Goal: Task Accomplishment & Management: Complete application form

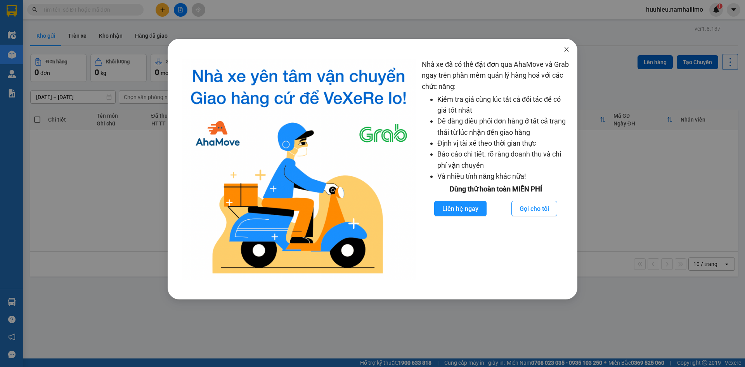
click at [565, 48] on icon "close" at bounding box center [566, 49] width 6 height 6
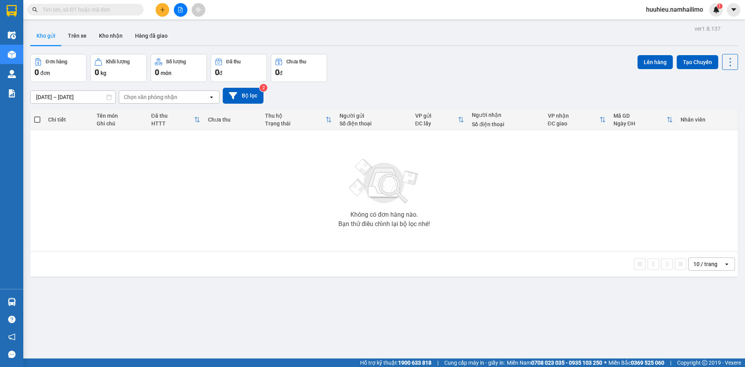
click at [115, 14] on input "text" at bounding box center [89, 9] width 92 height 9
paste input "VPSG1108250019"
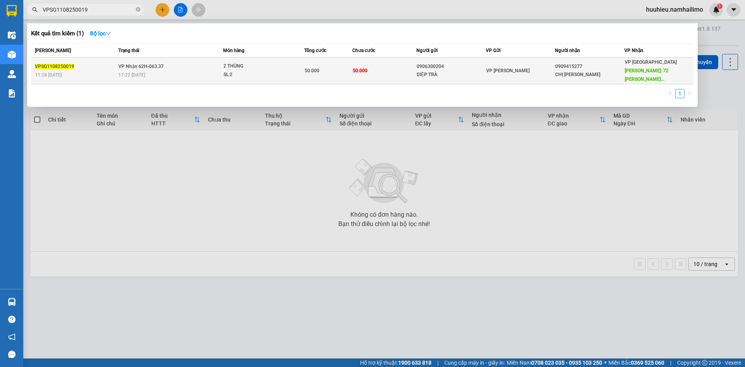
type input "VPSG1108250019"
click at [242, 66] on div "2 THÙNG" at bounding box center [252, 66] width 58 height 9
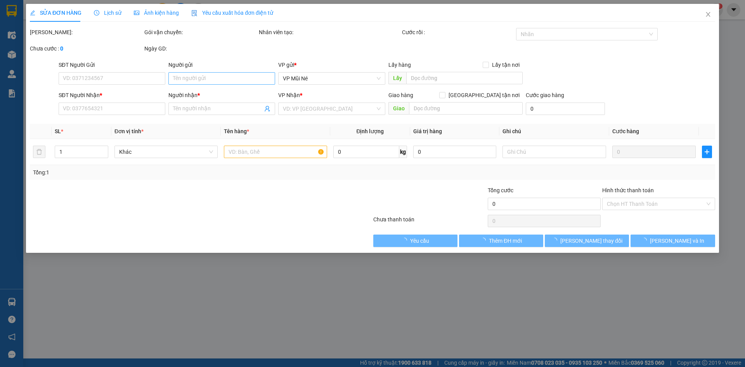
type input "0906300204"
type input "DIỆP TRÀ"
type input "0909415277"
type input "CHỊ [PERSON_NAME]"
type input "72 HUỲNH THÚC KHÁNG"
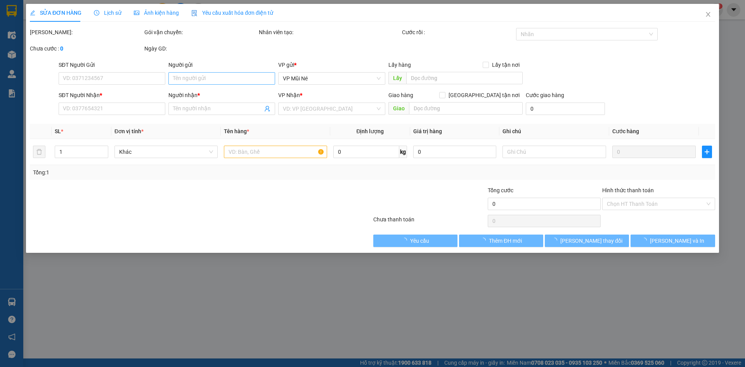
type input "50.000"
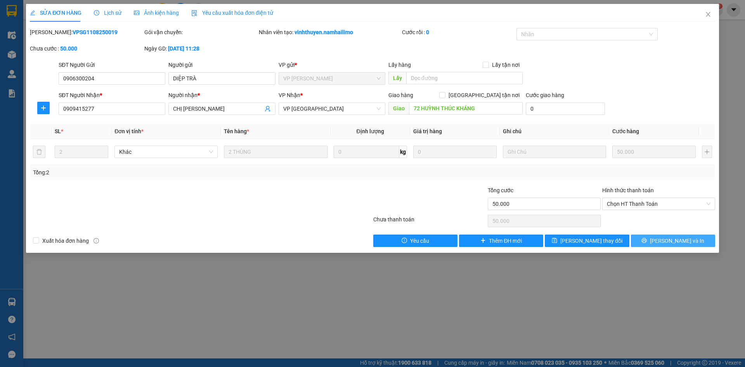
click at [677, 241] on span "[PERSON_NAME] và In" at bounding box center [677, 240] width 54 height 9
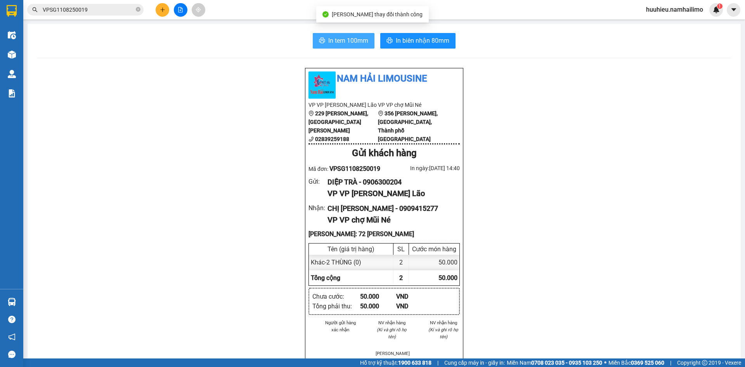
click at [341, 43] on span "In tem 100mm" at bounding box center [348, 41] width 40 height 10
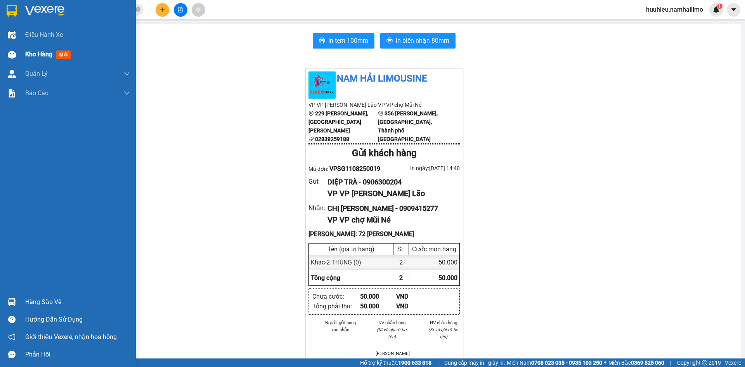
click at [36, 56] on span "Kho hàng" at bounding box center [38, 53] width 27 height 7
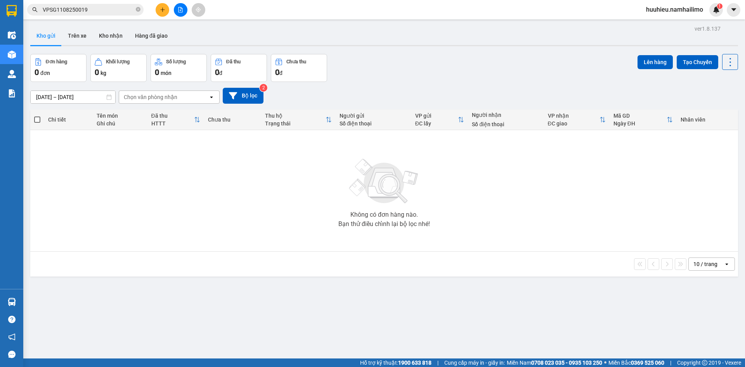
click at [91, 12] on input "VPSG1108250019" at bounding box center [89, 9] width 92 height 9
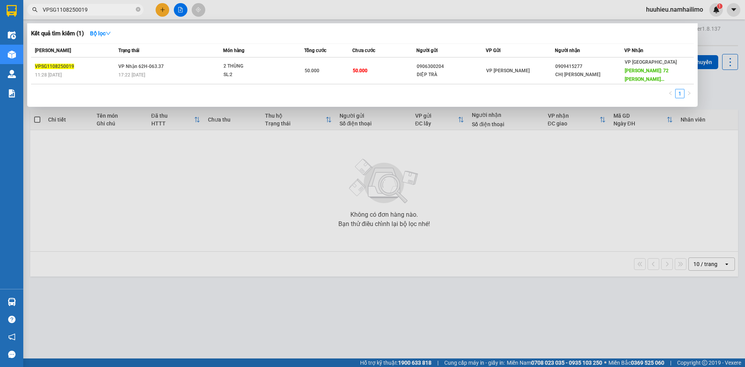
click at [561, 197] on div at bounding box center [372, 183] width 745 height 367
click at [96, 10] on input "VPSG1108250019" at bounding box center [89, 9] width 92 height 9
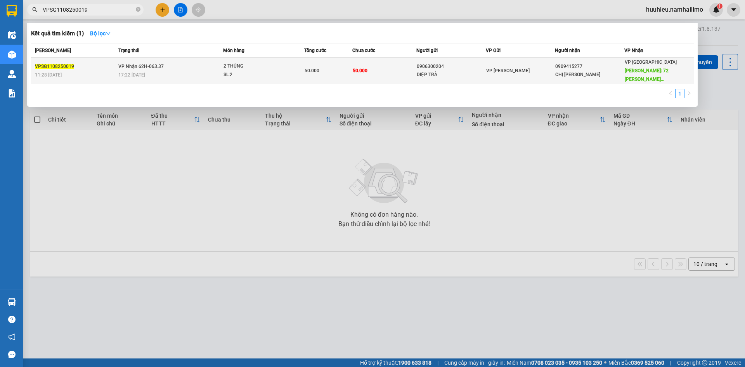
click at [152, 72] on div "17:22 [DATE]" at bounding box center [170, 75] width 104 height 9
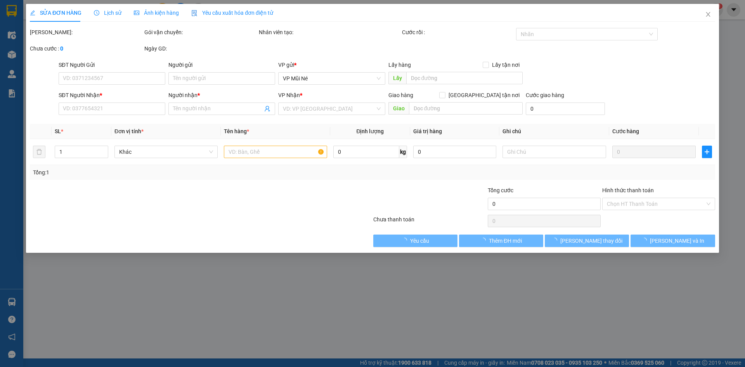
type input "0906300204"
type input "DIỆP TRÀ"
type input "0909415277"
type input "CHỊ [PERSON_NAME]"
type input "72 HUỲNH THÚC KHÁNG"
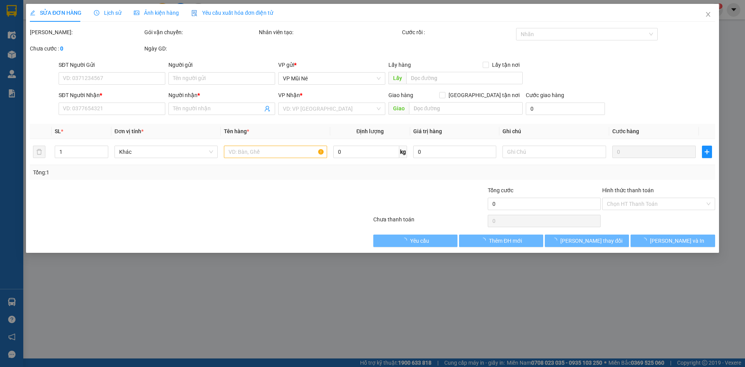
type input "50.000"
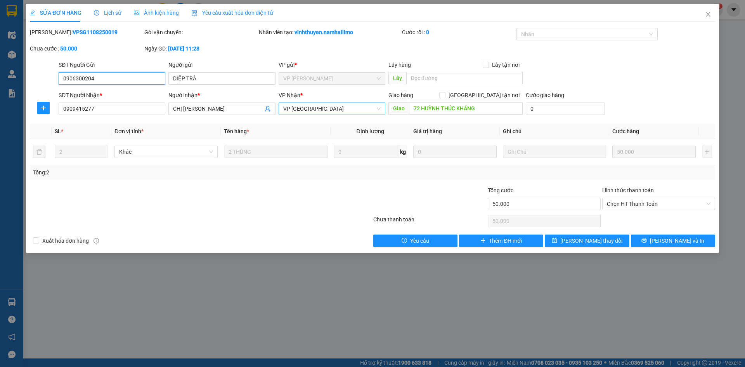
click at [350, 113] on span "VP [GEOGRAPHIC_DATA]" at bounding box center [331, 109] width 97 height 12
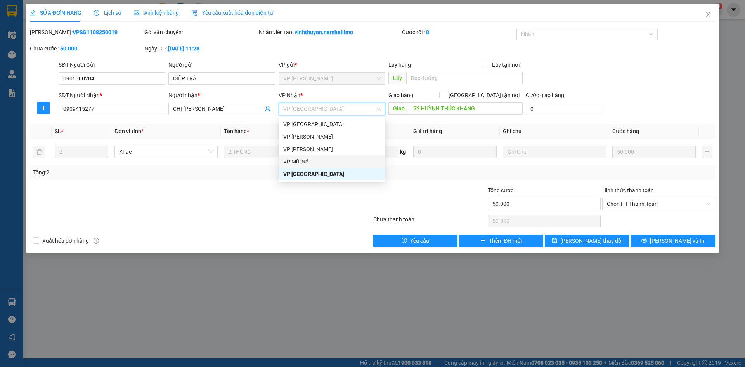
click at [316, 161] on div "VP Mũi Né" at bounding box center [331, 161] width 97 height 9
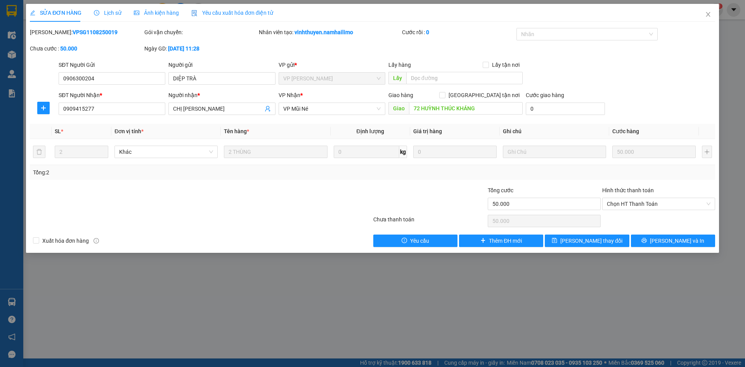
click at [309, 204] on div at bounding box center [315, 199] width 114 height 27
click at [594, 244] on span "[PERSON_NAME] thay đổi" at bounding box center [591, 240] width 62 height 9
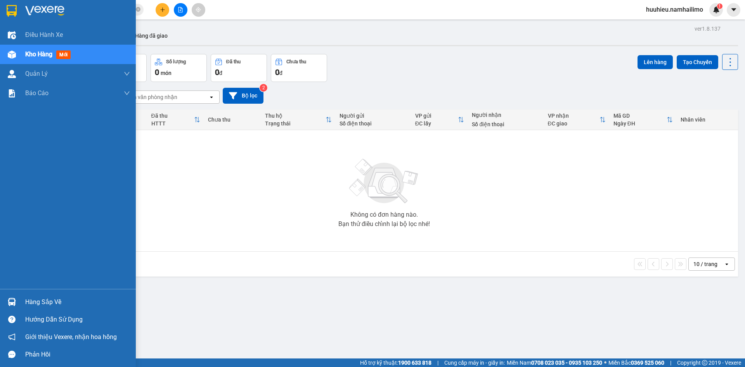
click at [28, 55] on span "Kho hàng" at bounding box center [38, 53] width 27 height 7
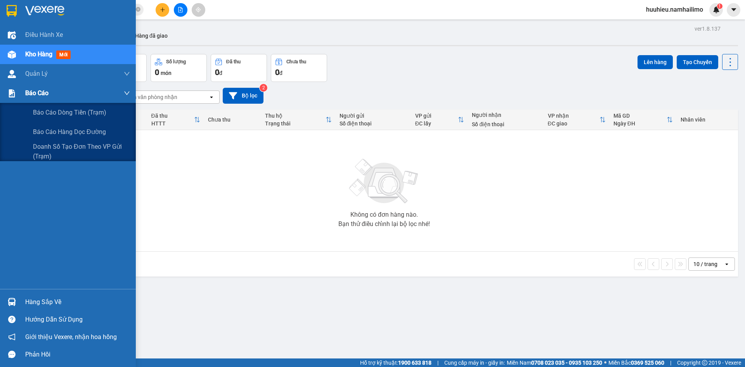
click at [49, 92] on div "Báo cáo" at bounding box center [77, 92] width 105 height 19
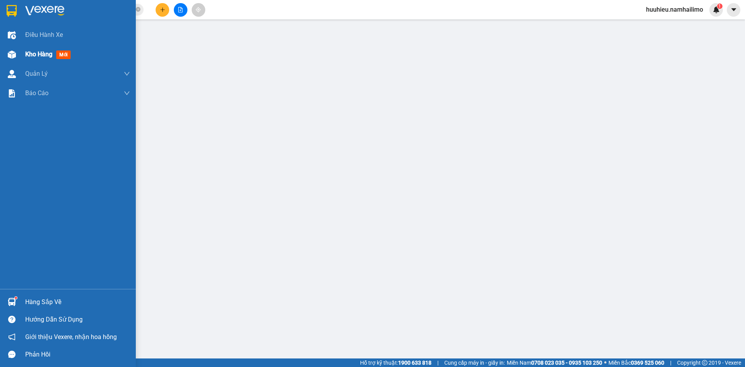
click at [33, 56] on span "Kho hàng" at bounding box center [38, 53] width 27 height 7
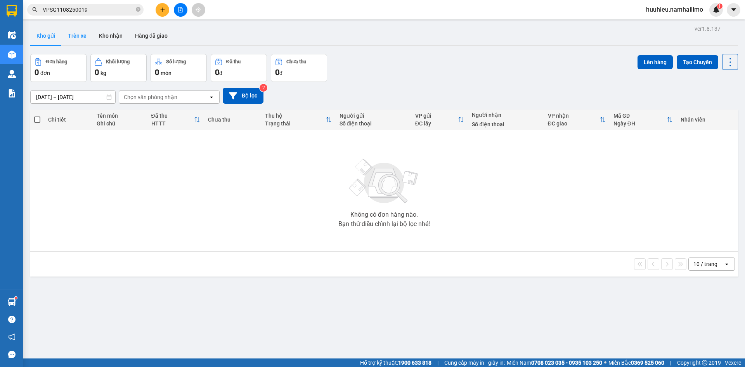
click at [74, 38] on button "Trên xe" at bounding box center [77, 35] width 31 height 19
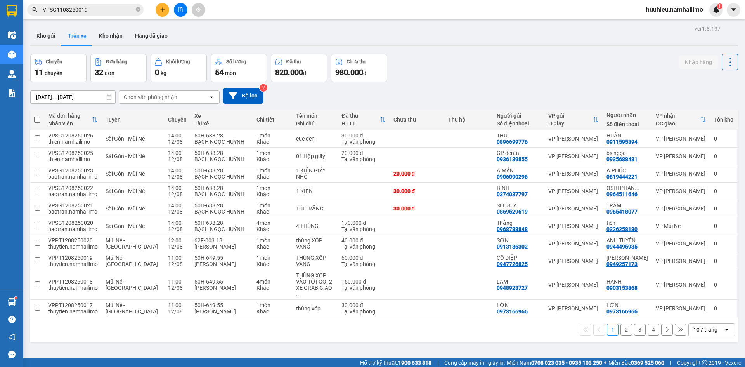
click at [136, 99] on div "Chọn văn phòng nhận" at bounding box center [151, 97] width 54 height 8
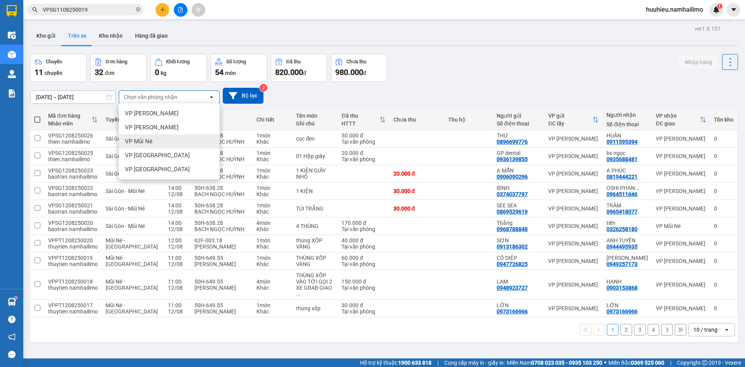
click at [147, 139] on span "VP Mũi Né" at bounding box center [139, 141] width 28 height 8
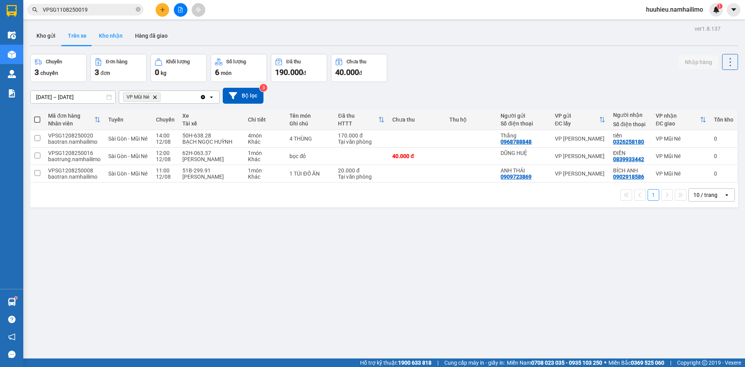
click at [104, 36] on button "Kho nhận" at bounding box center [111, 35] width 36 height 19
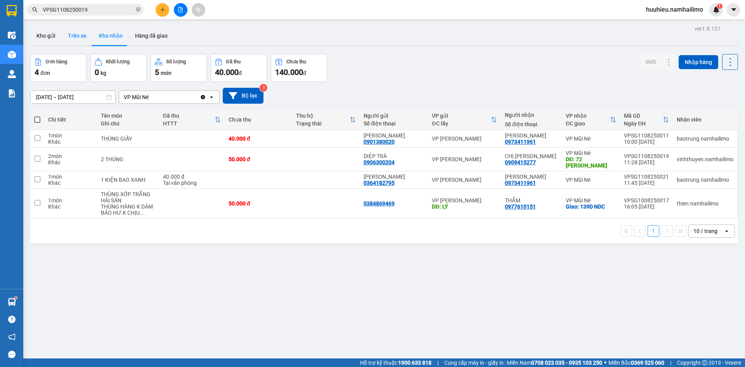
click at [85, 39] on button "Trên xe" at bounding box center [77, 35] width 31 height 19
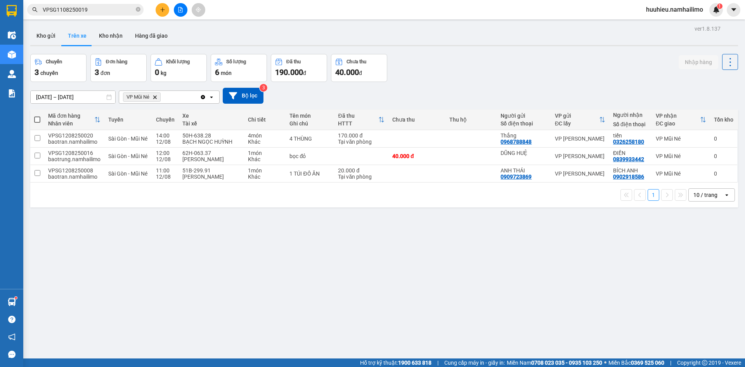
click at [281, 353] on div "ver 1.8.137 Kho gửi Trên xe Kho nhận Hàng đã giao Chuyến 3 chuyến Đơn hàng 3 đơ…" at bounding box center [384, 206] width 714 height 367
click at [263, 306] on div "ver 1.8.137 Kho gửi Trên xe Kho nhận Hàng đã giao Chuyến 3 chuyến Đơn hàng 3 đơ…" at bounding box center [384, 206] width 714 height 367
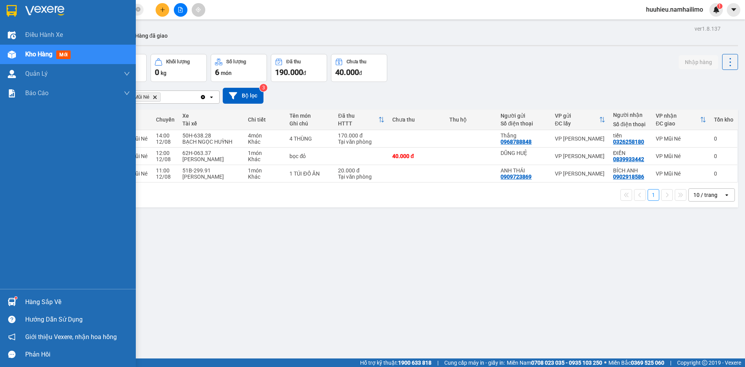
click at [33, 53] on span "Kho hàng" at bounding box center [38, 53] width 27 height 7
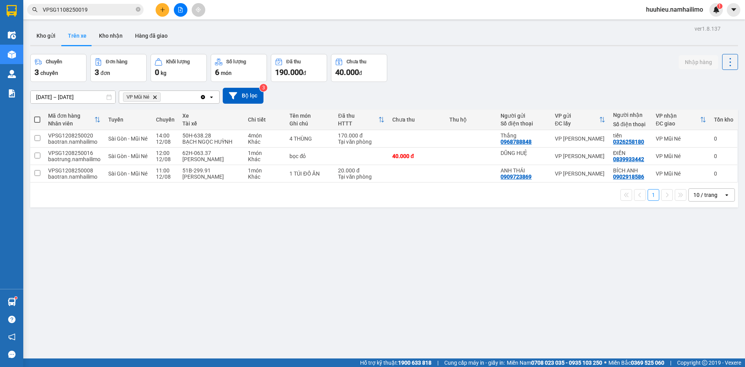
click at [208, 270] on div "ver 1.8.137 Kho gửi Trên xe Kho nhận Hàng đã giao Chuyến 3 chuyến Đơn hàng 3 đơ…" at bounding box center [384, 206] width 714 height 367
click at [710, 156] on icon at bounding box center [712, 155] width 5 height 5
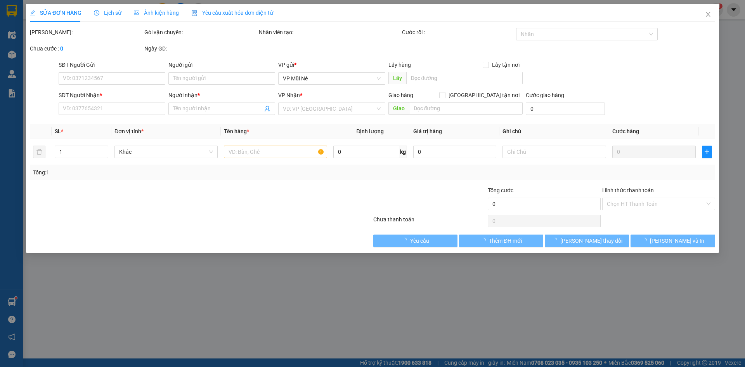
type input "DŨNG HUỆ"
type input "0839933442"
type input "ĐIỀN"
type input "40.000"
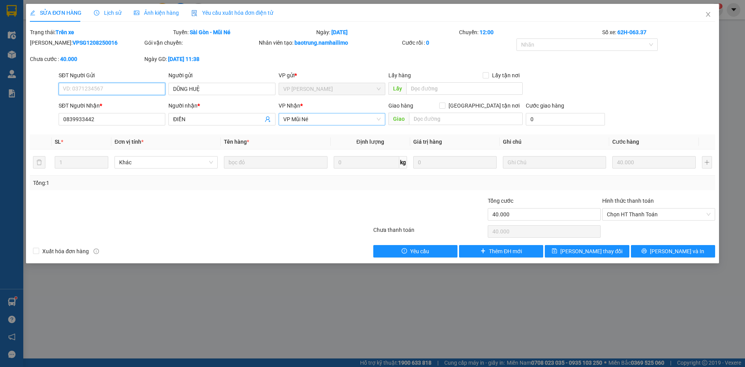
click at [310, 122] on span "VP Mũi Né" at bounding box center [331, 119] width 97 height 12
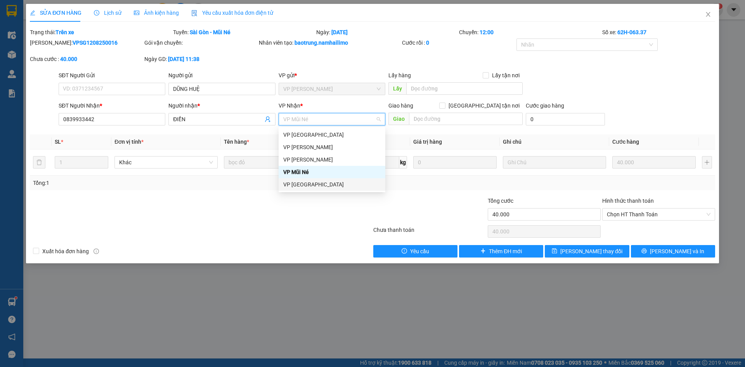
click at [313, 183] on div "VP [GEOGRAPHIC_DATA]" at bounding box center [331, 184] width 97 height 9
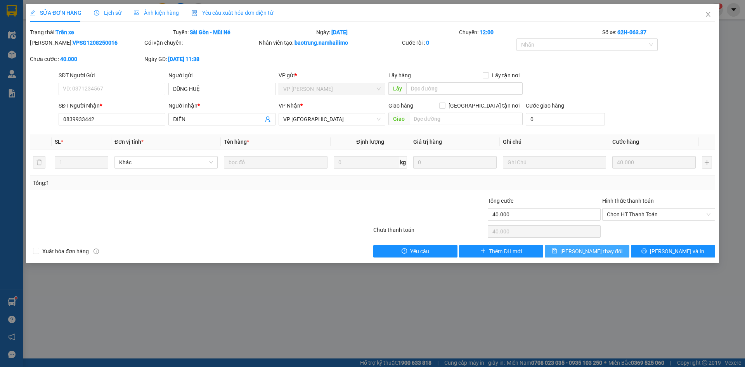
click at [584, 253] on span "[PERSON_NAME] thay đổi" at bounding box center [591, 251] width 62 height 9
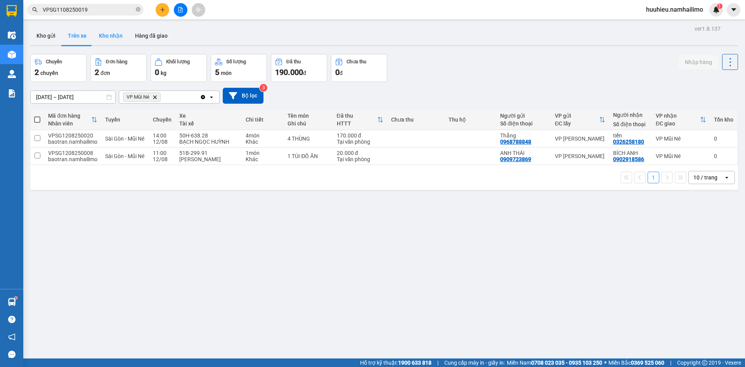
click at [107, 38] on button "Kho nhận" at bounding box center [111, 35] width 36 height 19
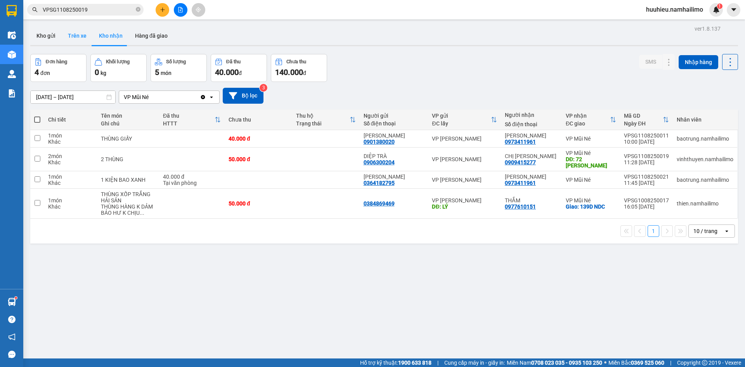
click at [81, 38] on button "Trên xe" at bounding box center [77, 35] width 31 height 19
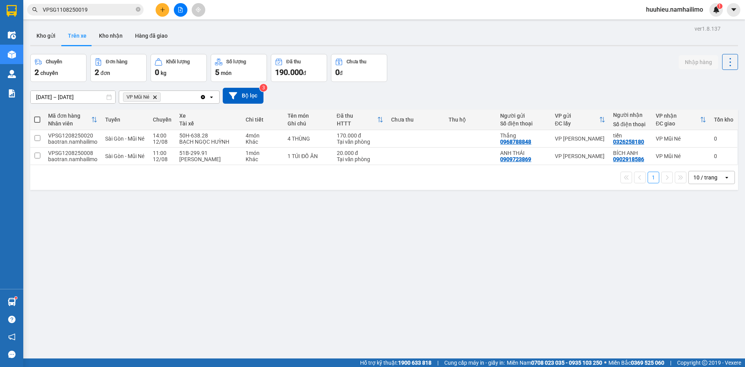
click at [155, 98] on icon "VP Mũi Né, close by backspace" at bounding box center [154, 96] width 3 height 3
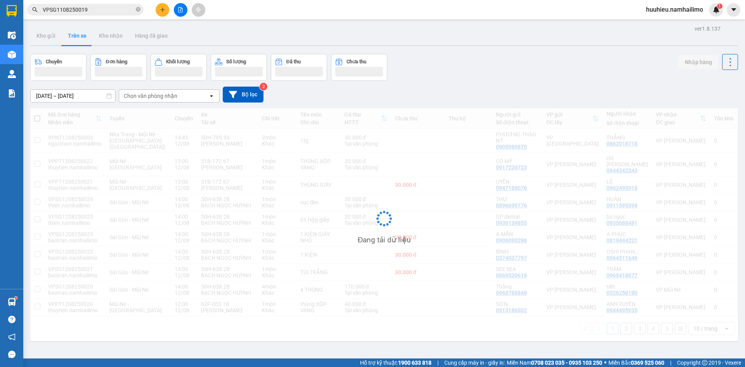
click at [155, 98] on div "Chọn văn phòng nhận" at bounding box center [151, 96] width 54 height 8
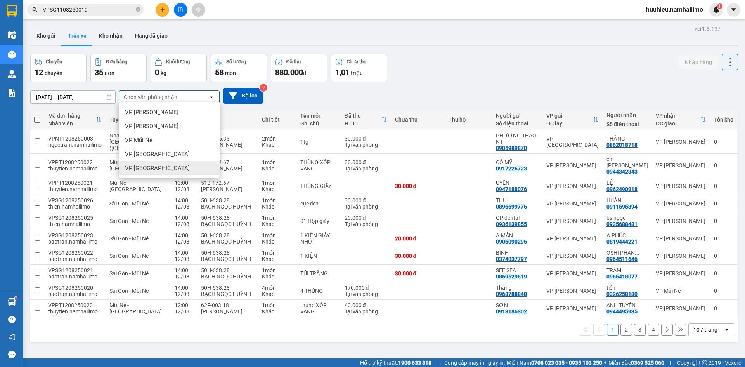
click at [149, 166] on span "VP [GEOGRAPHIC_DATA]" at bounding box center [157, 168] width 65 height 8
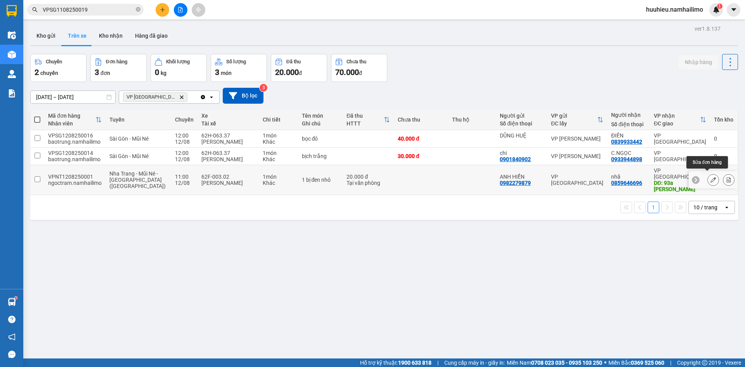
click at [710, 177] on icon at bounding box center [712, 179] width 5 height 5
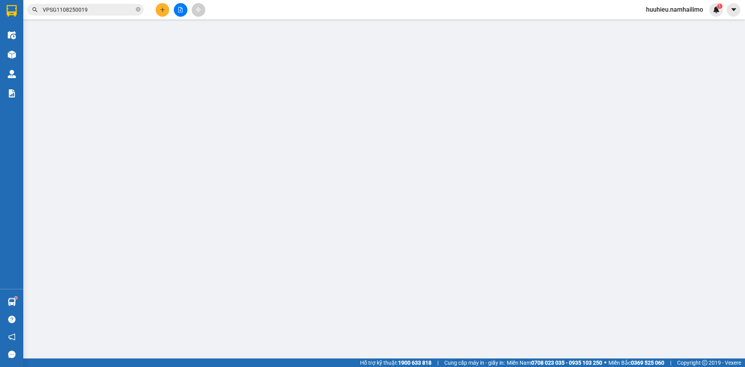
type input "0982279879"
type input "ANH HIỂN"
type input "0859646696"
type input "nhã"
type input "93a [PERSON_NAME]"
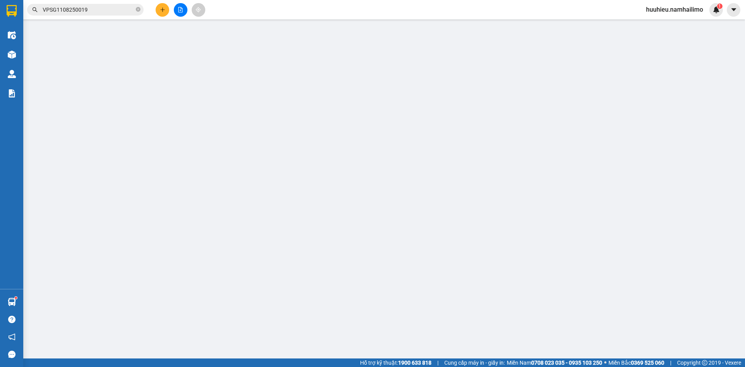
type input "20.000"
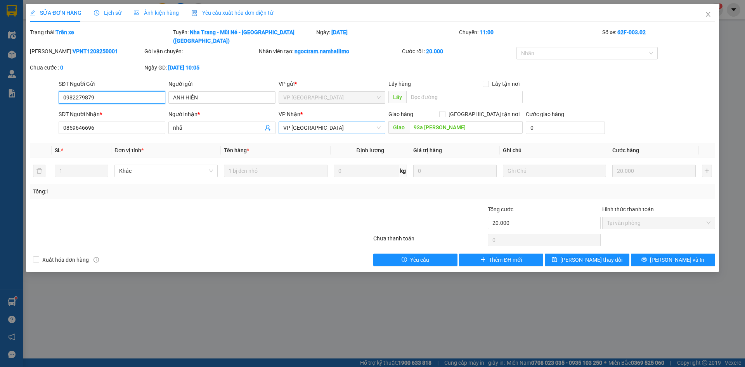
click at [318, 122] on span "VP [GEOGRAPHIC_DATA]" at bounding box center [331, 128] width 97 height 12
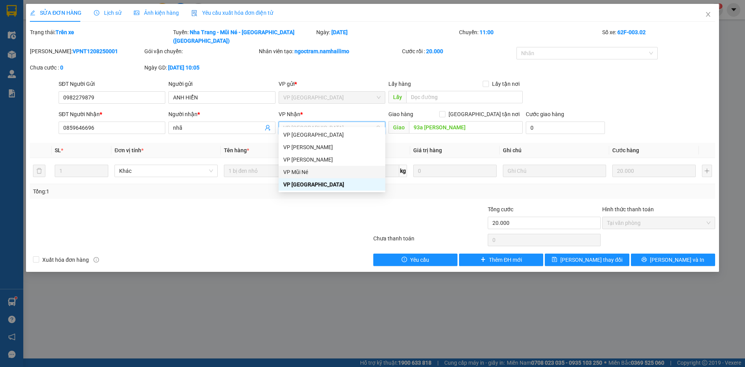
click at [304, 172] on div "VP Mũi Né" at bounding box center [331, 172] width 97 height 9
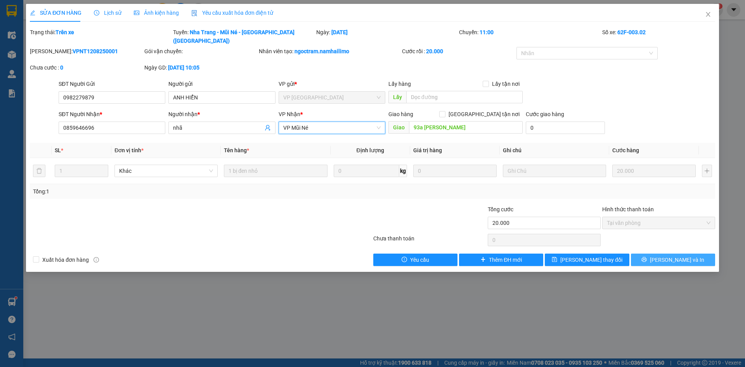
click at [674, 255] on span "[PERSON_NAME] và In" at bounding box center [677, 259] width 54 height 9
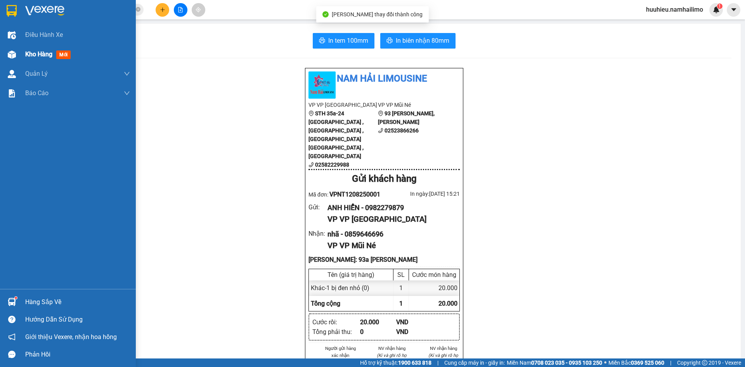
click at [35, 50] on span "Kho hàng" at bounding box center [38, 53] width 27 height 7
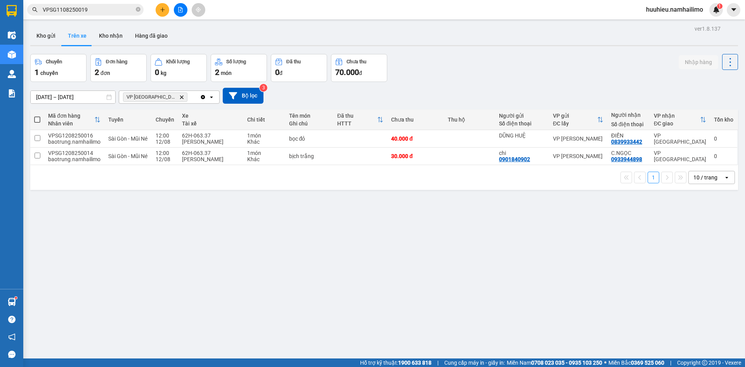
click at [179, 96] on icon "Delete" at bounding box center [181, 97] width 5 height 5
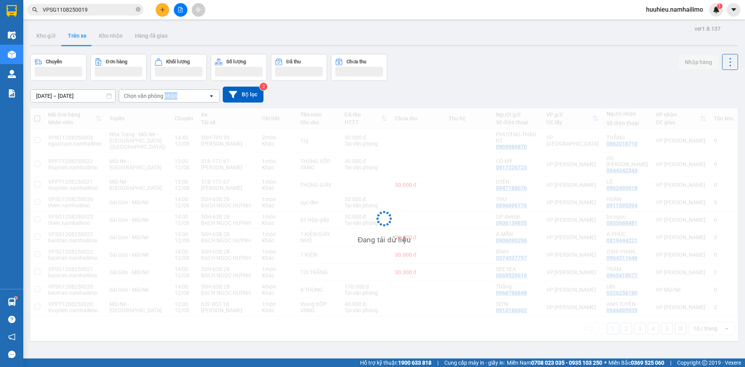
click at [165, 96] on div "Chọn văn phòng nhận" at bounding box center [151, 96] width 54 height 8
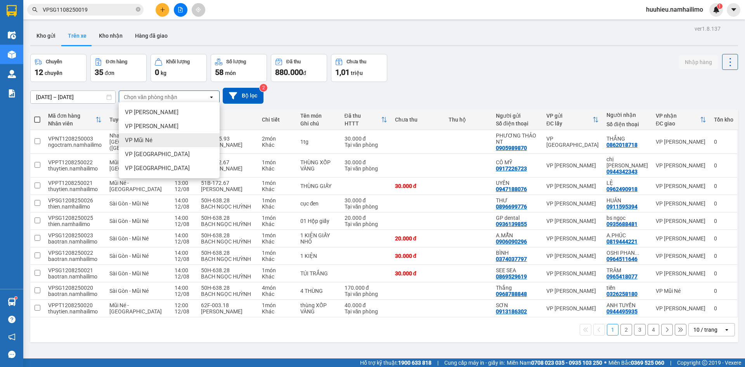
click at [154, 145] on div "VP Mũi Né" at bounding box center [169, 140] width 101 height 14
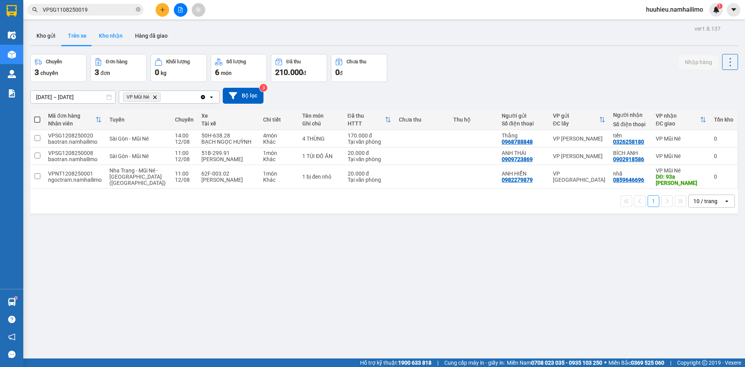
click at [114, 36] on button "Kho nhận" at bounding box center [111, 35] width 36 height 19
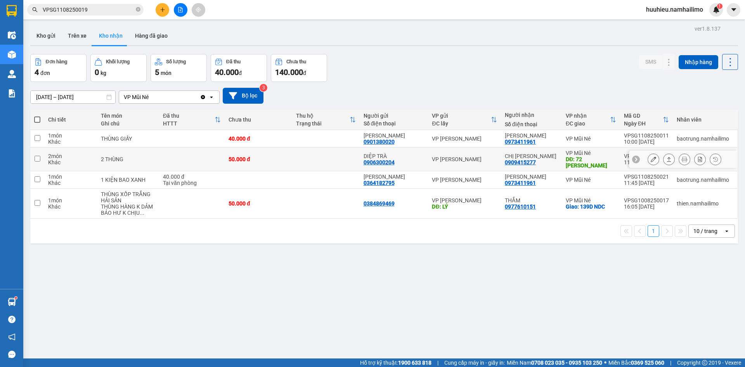
click at [651, 161] on icon at bounding box center [653, 158] width 5 height 5
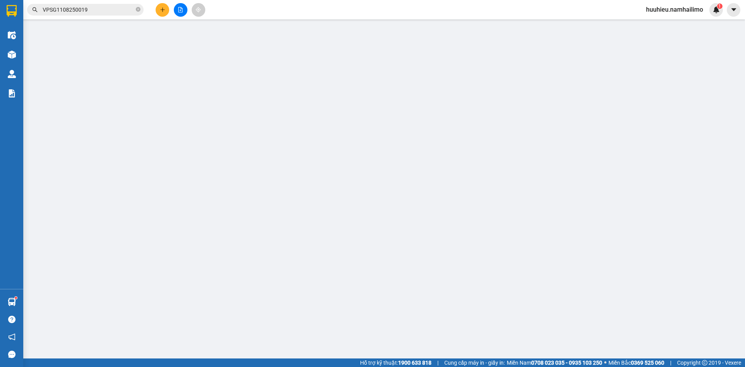
type input "0906300204"
type input "DIỆP TRÀ"
type input "0909415277"
type input "CHỊ [PERSON_NAME]"
type input "72 HUỲNH THÚC KHÁNG"
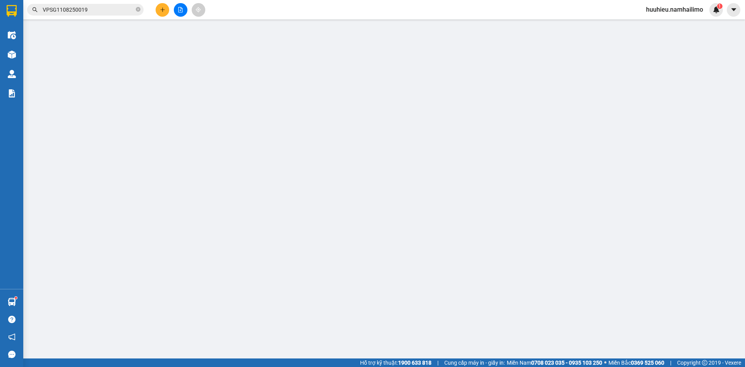
type input "50.000"
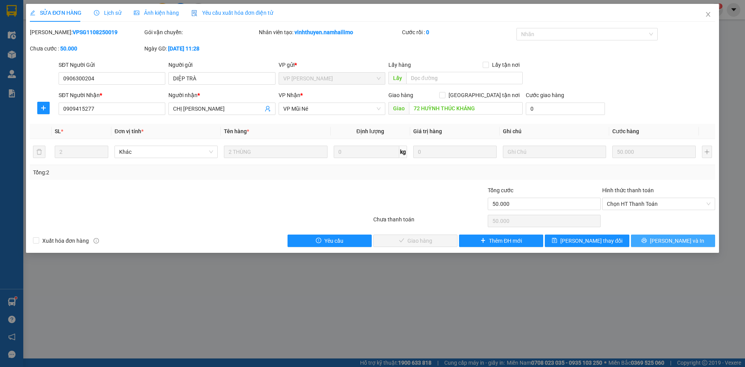
click at [667, 240] on span "[PERSON_NAME] và In" at bounding box center [677, 240] width 54 height 9
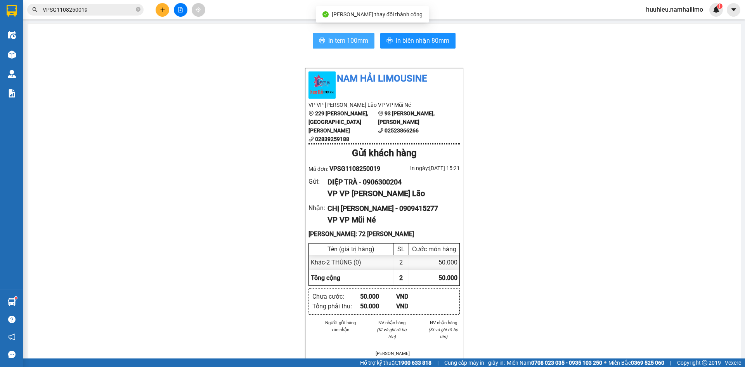
click at [345, 41] on span "In tem 100mm" at bounding box center [348, 41] width 40 height 10
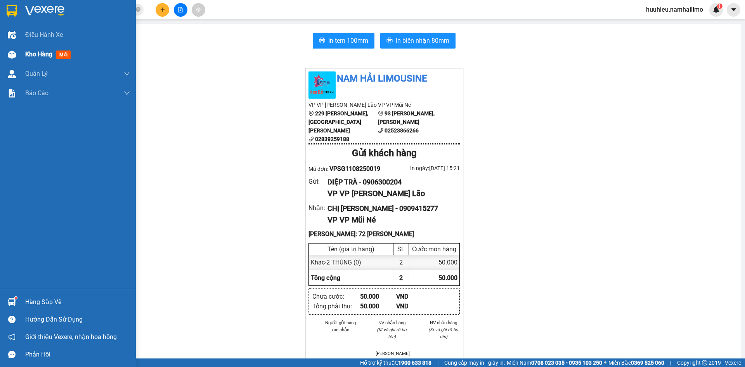
click at [32, 56] on span "Kho hàng" at bounding box center [38, 53] width 27 height 7
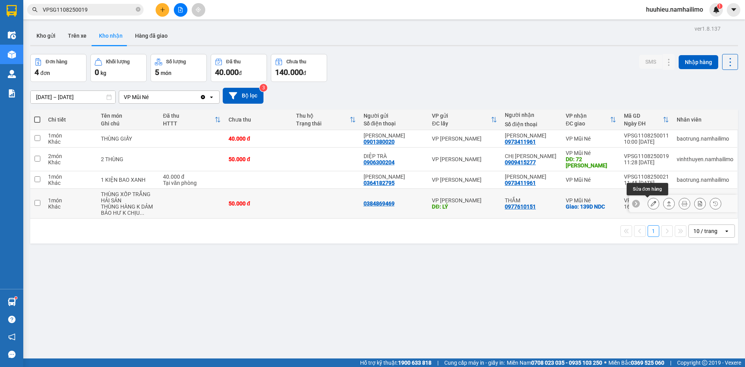
click at [651, 206] on icon at bounding box center [653, 203] width 5 height 5
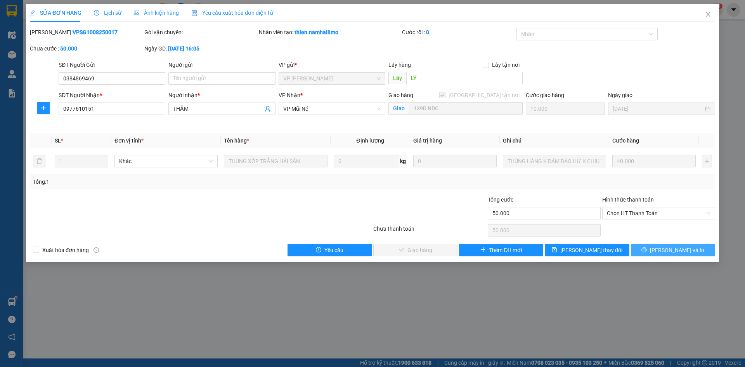
click at [664, 249] on button "[PERSON_NAME] và In" at bounding box center [673, 250] width 84 height 12
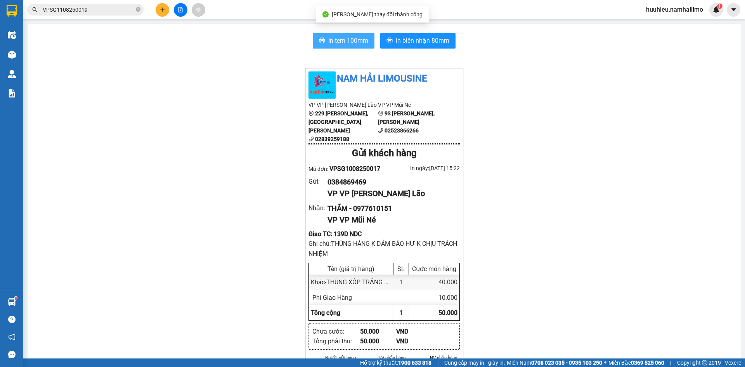
click at [328, 44] on span "In tem 100mm" at bounding box center [348, 41] width 40 height 10
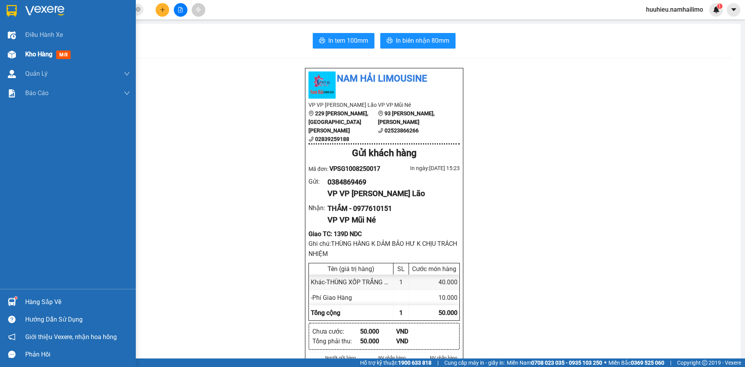
click at [31, 54] on span "Kho hàng" at bounding box center [38, 53] width 27 height 7
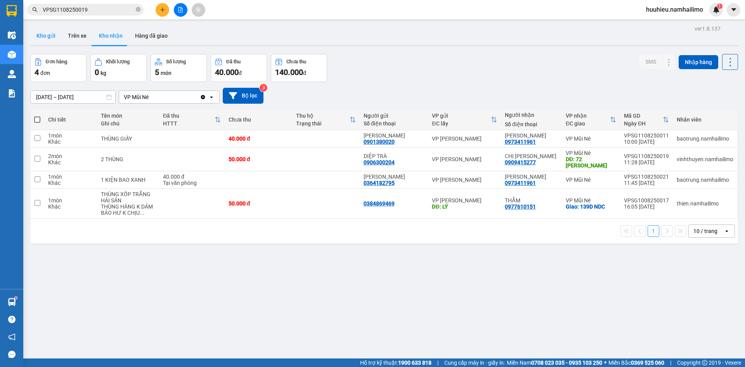
click at [51, 39] on button "Kho gửi" at bounding box center [45, 35] width 31 height 19
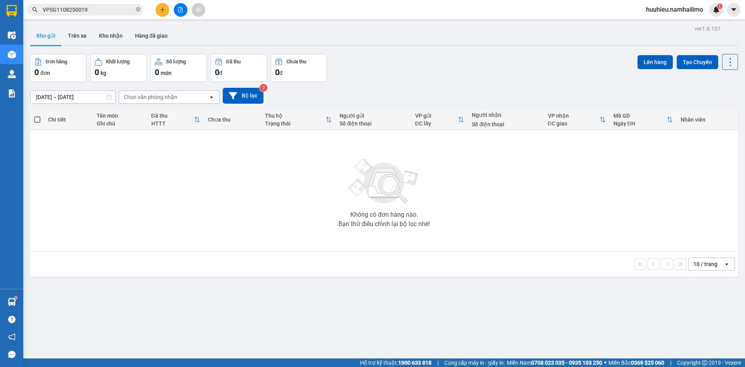
click at [148, 96] on div "Chọn văn phòng nhận" at bounding box center [151, 97] width 54 height 8
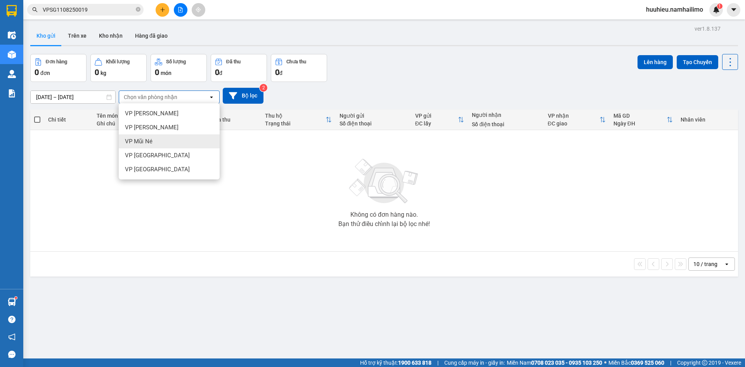
click at [154, 145] on div "VP Mũi Né" at bounding box center [169, 141] width 101 height 14
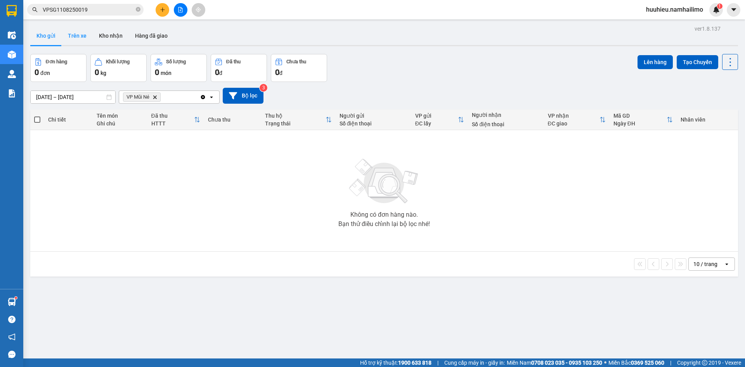
click at [82, 36] on button "Trên xe" at bounding box center [77, 35] width 31 height 19
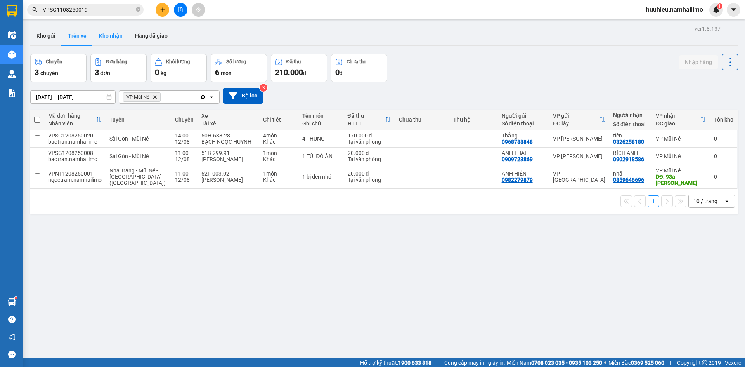
click at [108, 38] on button "Kho nhận" at bounding box center [111, 35] width 36 height 19
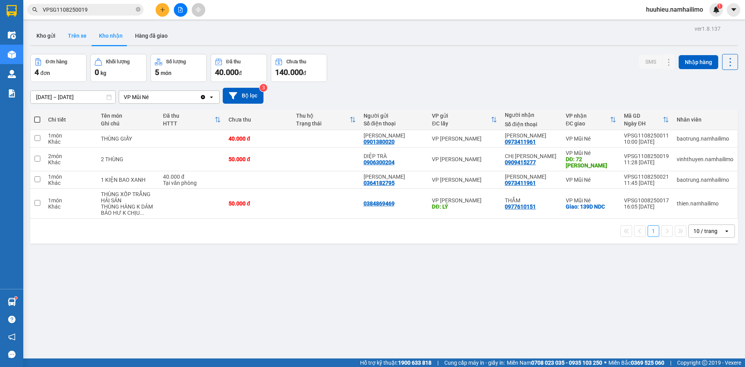
click at [73, 38] on button "Trên xe" at bounding box center [77, 35] width 31 height 19
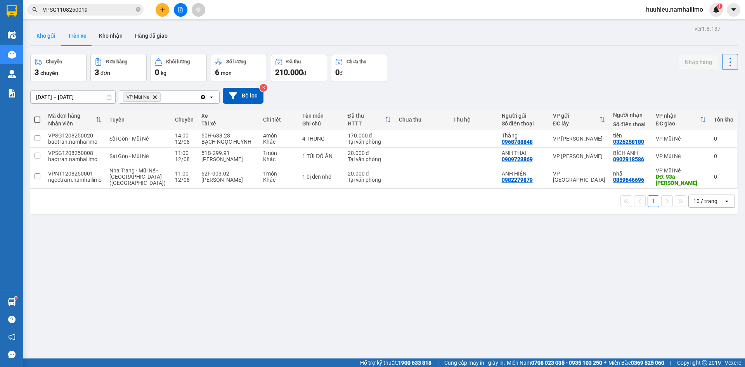
click at [42, 38] on button "Kho gửi" at bounding box center [45, 35] width 31 height 19
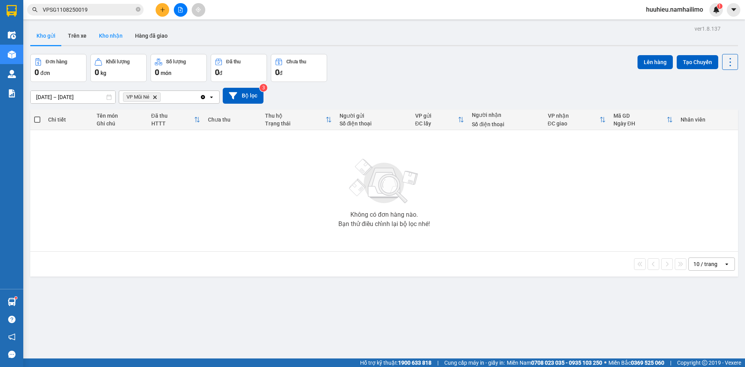
click at [113, 39] on button "Kho nhận" at bounding box center [111, 35] width 36 height 19
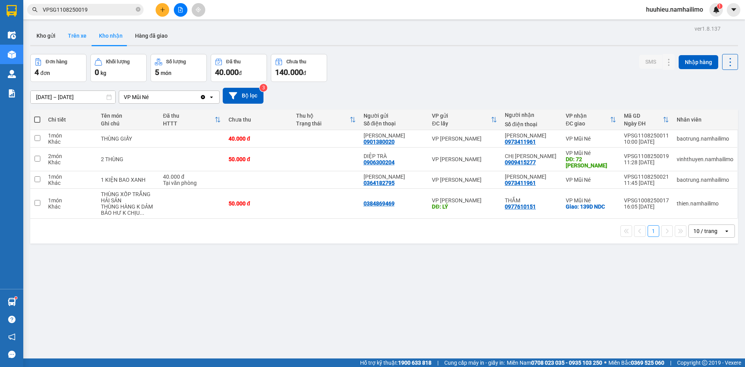
click at [76, 30] on button "Trên xe" at bounding box center [77, 35] width 31 height 19
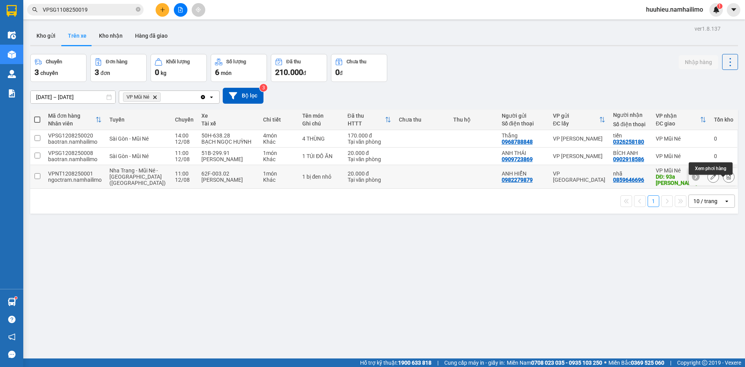
click at [723, 180] on button at bounding box center [728, 177] width 11 height 14
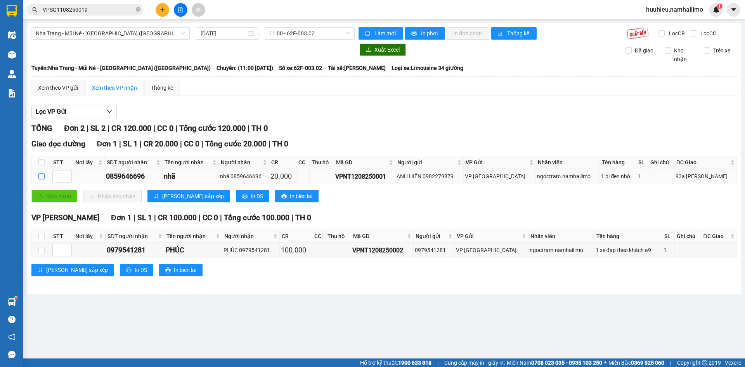
click at [44, 177] on input "checkbox" at bounding box center [41, 176] width 6 height 6
checkbox input "true"
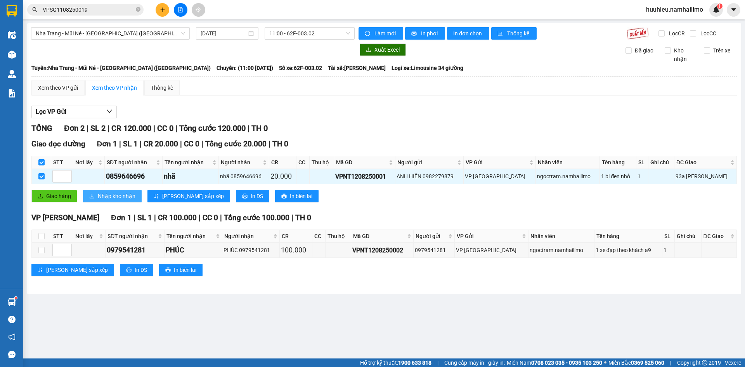
click at [107, 199] on span "Nhập kho nhận" at bounding box center [117, 196] width 38 height 9
checkbox input "false"
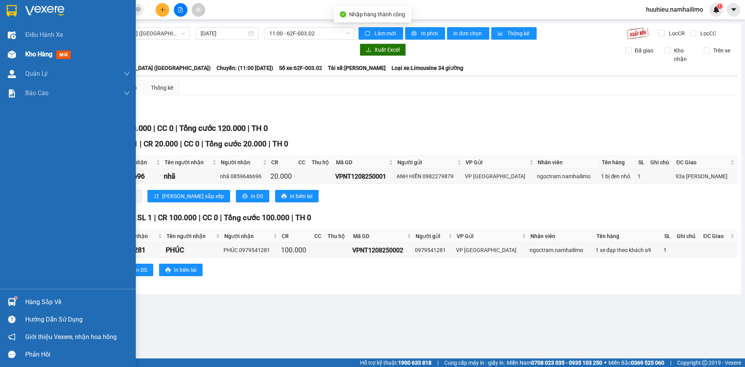
click at [35, 54] on span "Kho hàng" at bounding box center [38, 53] width 27 height 7
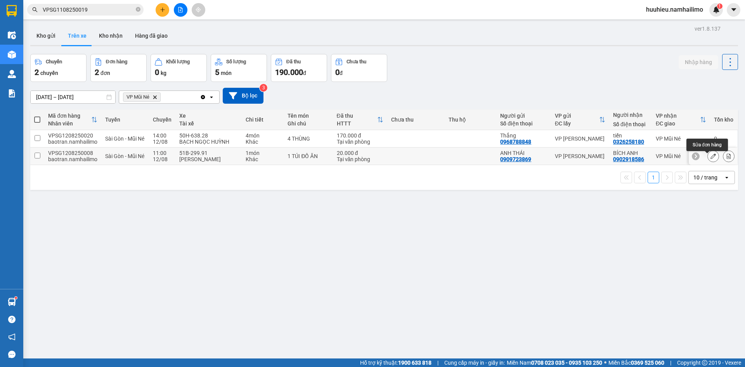
click at [710, 158] on icon at bounding box center [712, 155] width 5 height 5
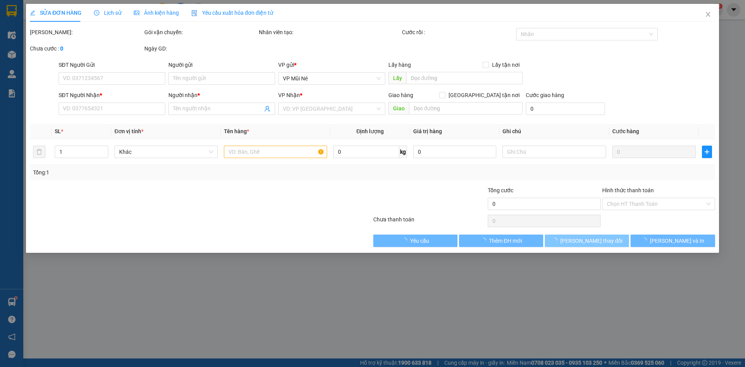
type input "0909723869"
type input "ANH THÁI"
type input "0902918586"
type input "BÍCH ANH"
type input "20.000"
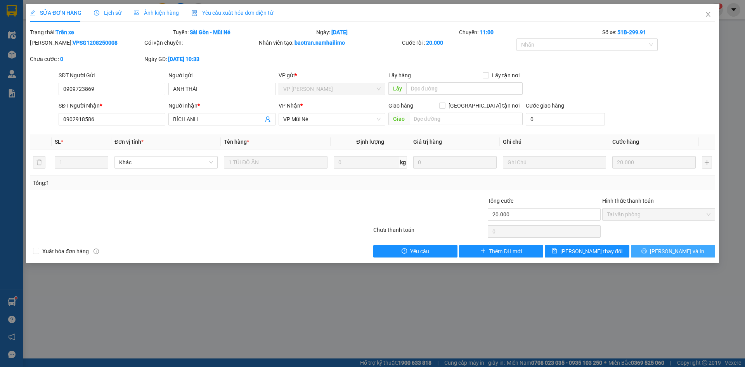
click at [667, 247] on span "[PERSON_NAME] và In" at bounding box center [677, 251] width 54 height 9
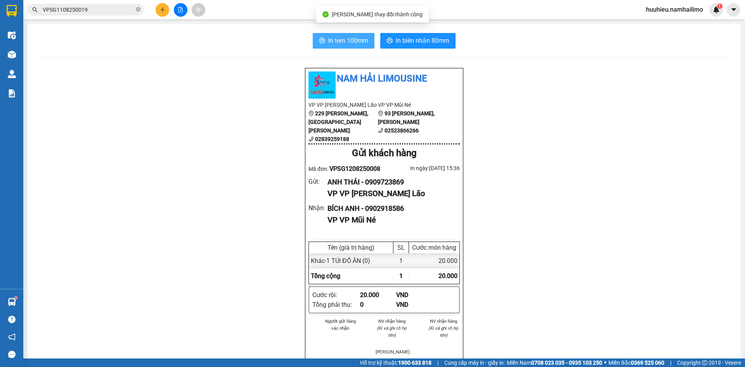
click at [322, 46] on button "In tem 100mm" at bounding box center [344, 41] width 62 height 16
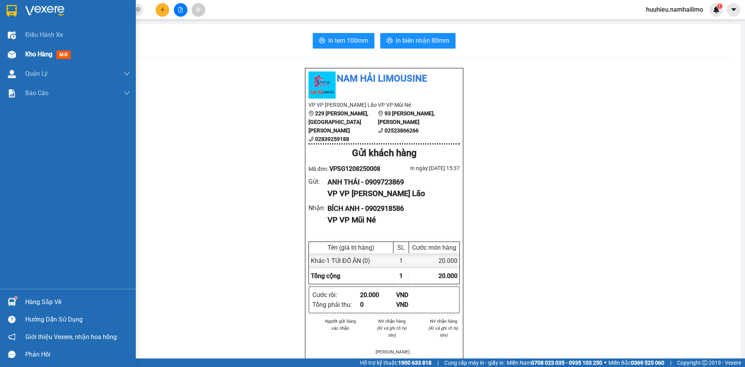
click at [36, 57] on span "Kho hàng" at bounding box center [38, 53] width 27 height 7
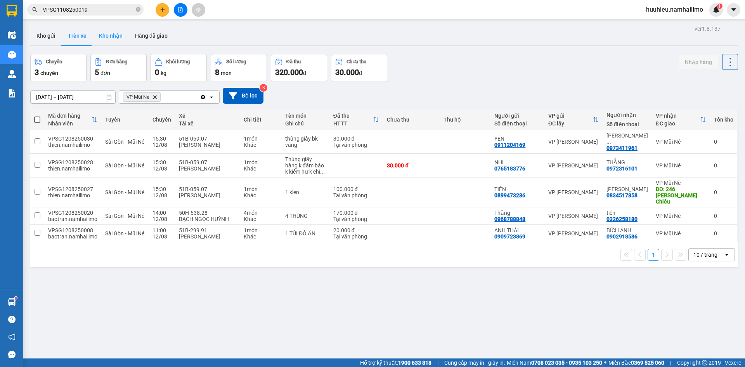
click at [111, 38] on button "Kho nhận" at bounding box center [111, 35] width 36 height 19
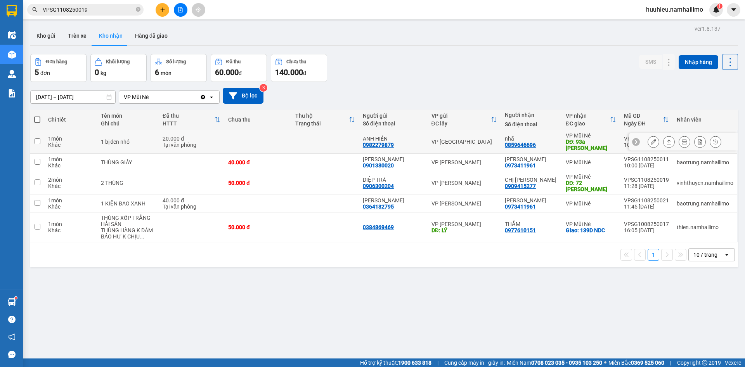
click at [651, 142] on icon at bounding box center [653, 141] width 5 height 5
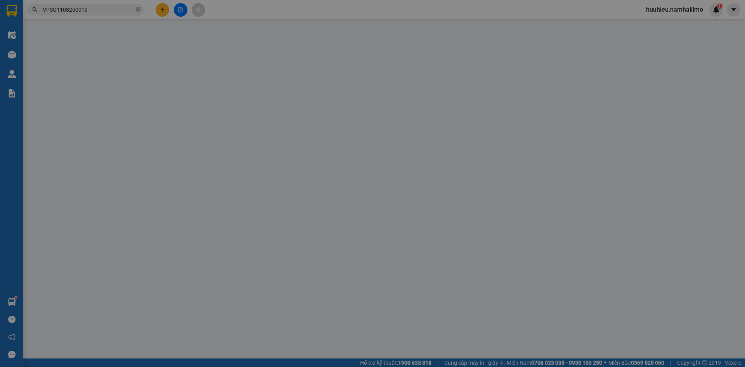
type input "0982279879"
type input "ANH HIỂN"
type input "0859646696"
type input "nhã"
type input "93a [PERSON_NAME]"
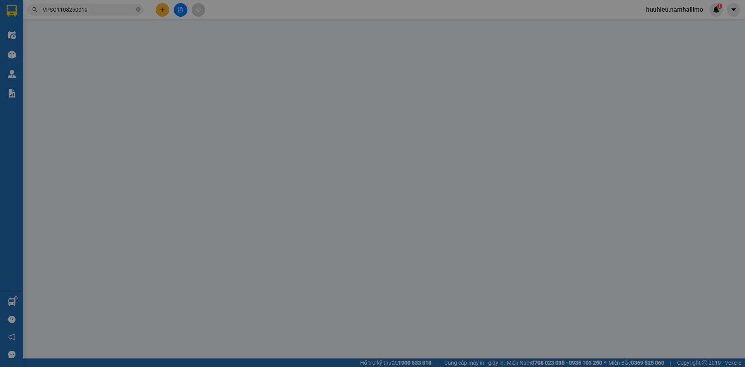
type input "20.000"
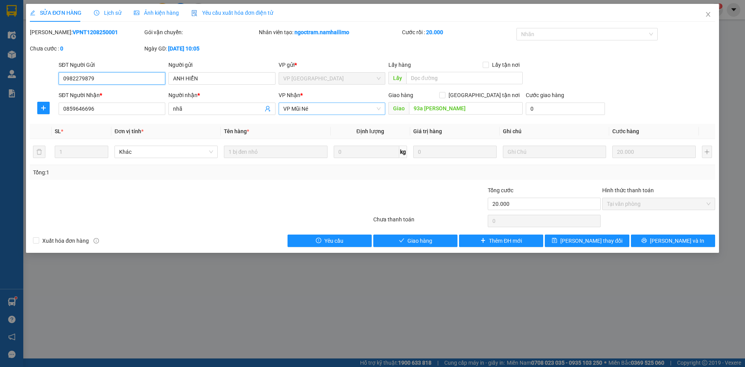
click at [327, 114] on span "VP Mũi Né" at bounding box center [331, 109] width 97 height 12
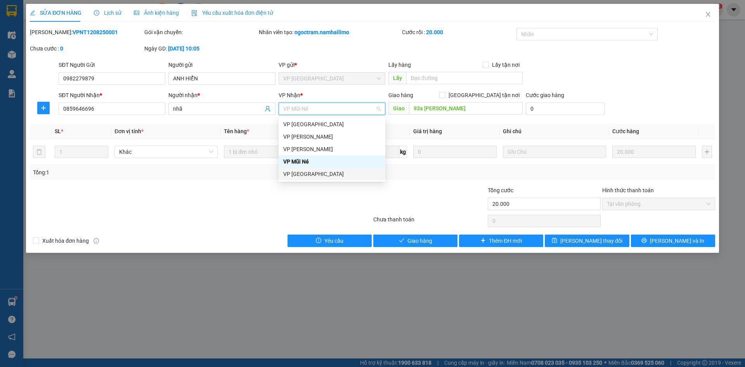
click at [304, 171] on div "VP [GEOGRAPHIC_DATA]" at bounding box center [331, 174] width 97 height 9
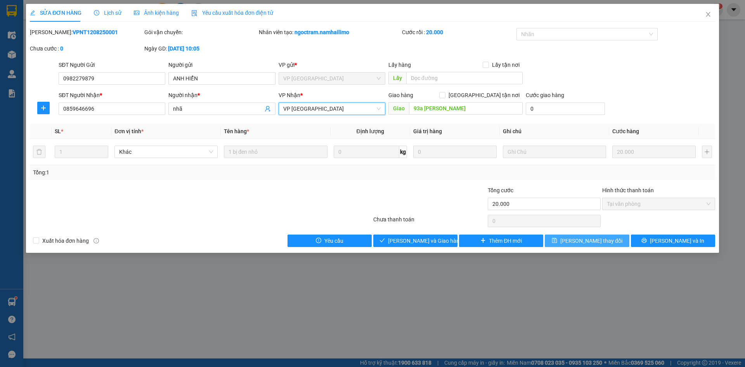
click at [604, 241] on span "[PERSON_NAME] thay đổi" at bounding box center [591, 240] width 62 height 9
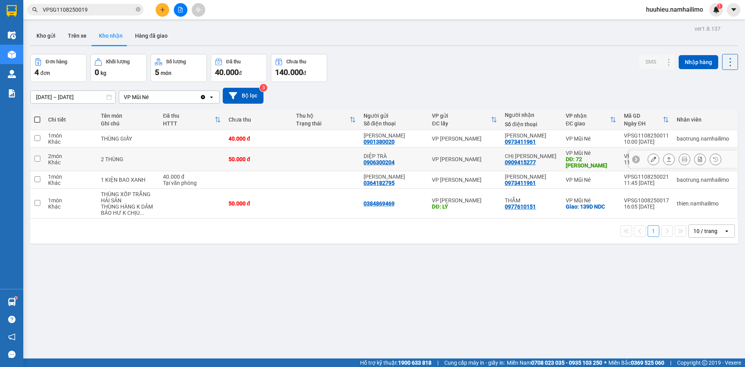
click at [651, 158] on icon at bounding box center [653, 158] width 5 height 5
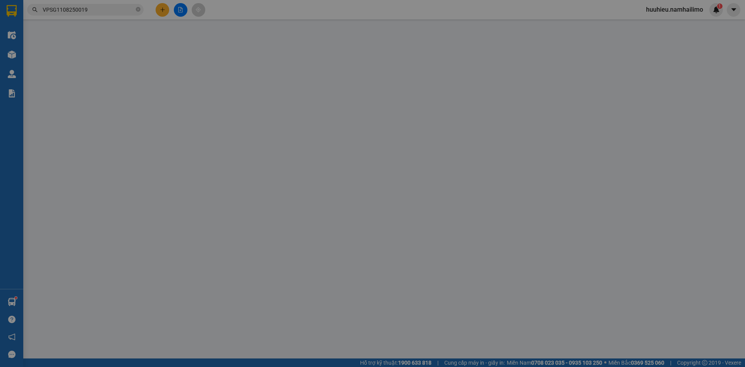
type input "0906300204"
type input "DIỆP TRÀ"
type input "0909415277"
type input "CHỊ [PERSON_NAME]"
type input "72 HUỲNH THÚC KHÁNG"
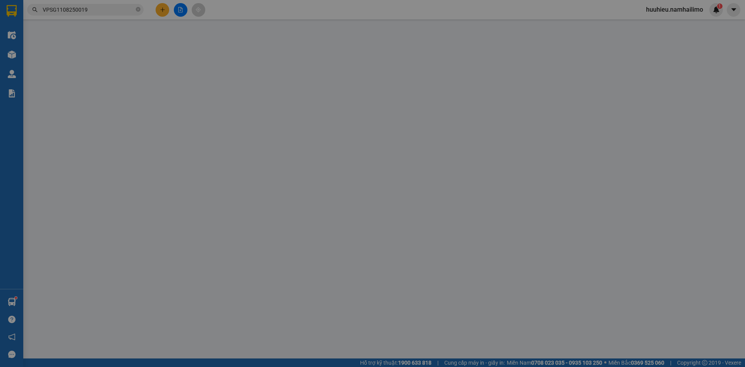
type input "50.000"
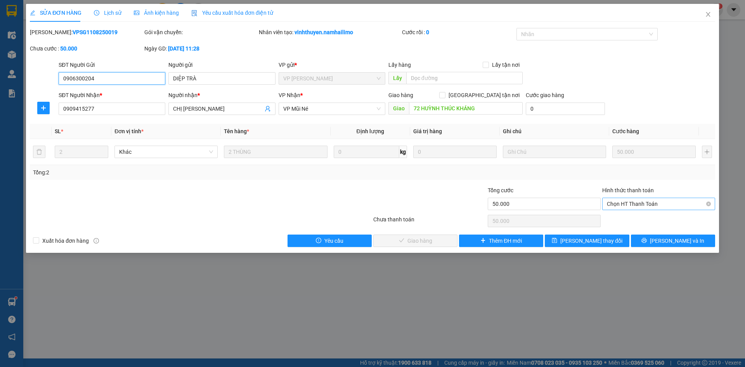
click at [618, 201] on span "Chọn HT Thanh Toán" at bounding box center [659, 204] width 104 height 12
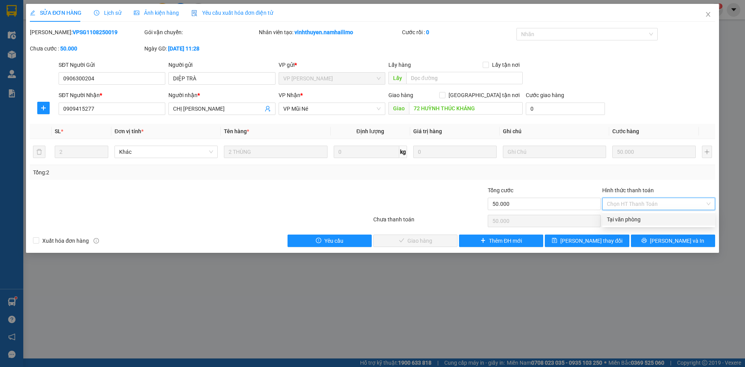
click at [620, 218] on div "Tại văn phòng" at bounding box center [659, 219] width 104 height 9
type input "0"
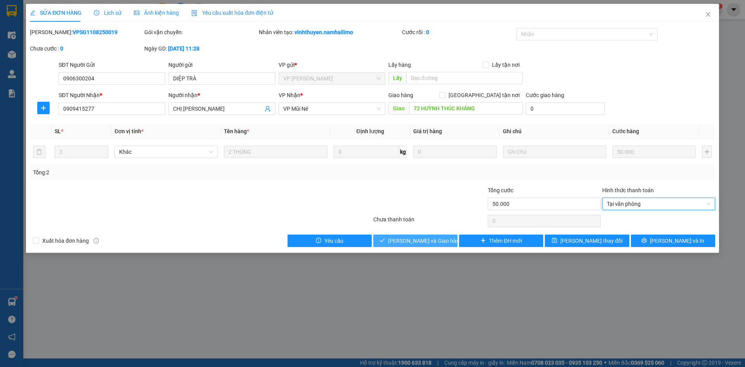
click at [422, 239] on span "[PERSON_NAME] và Giao hàng" at bounding box center [425, 240] width 74 height 9
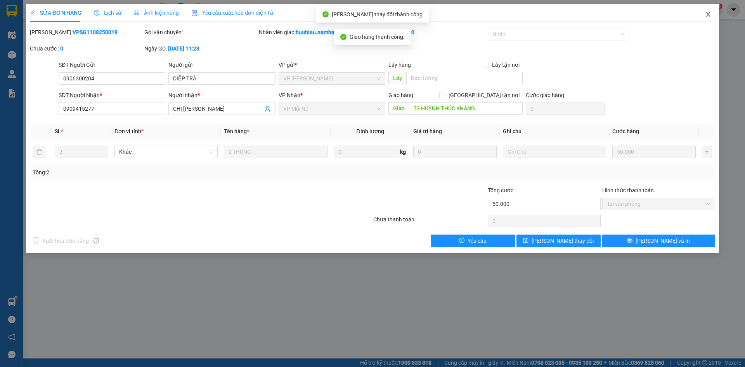
click at [706, 16] on icon "close" at bounding box center [708, 14] width 6 height 6
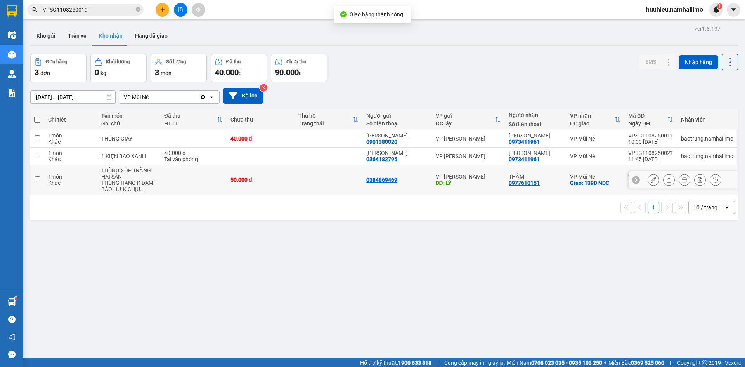
click at [651, 182] on icon at bounding box center [653, 179] width 5 height 5
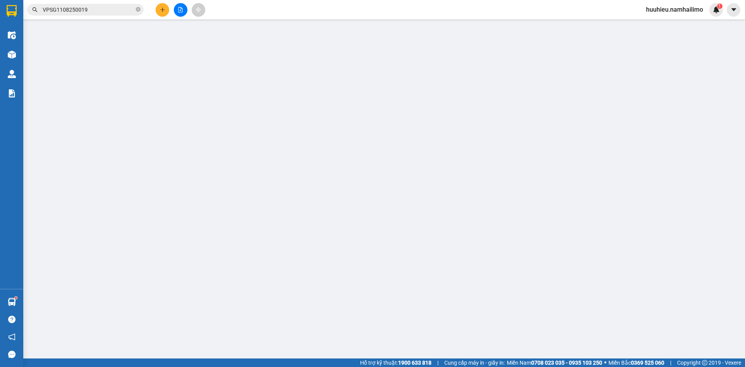
type input "0384869469"
type input "LÝ"
type input "0977610151"
type input "THẮM"
checkbox input "true"
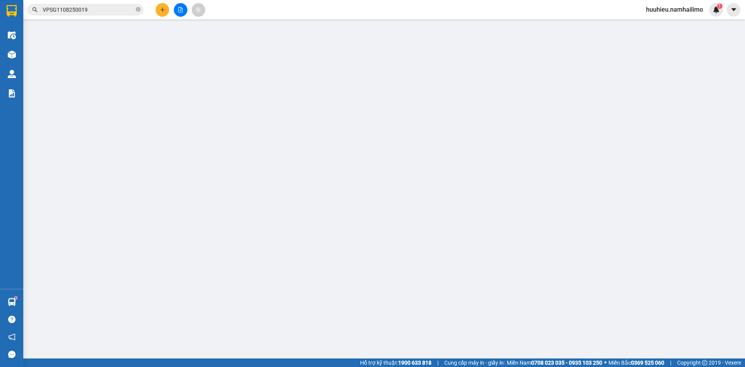
type input "139D NDC"
type input "50.000"
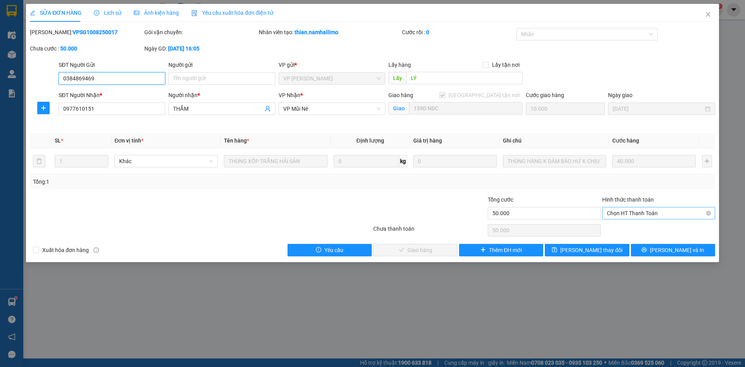
click at [643, 214] on span "Chọn HT Thanh Toán" at bounding box center [659, 213] width 104 height 12
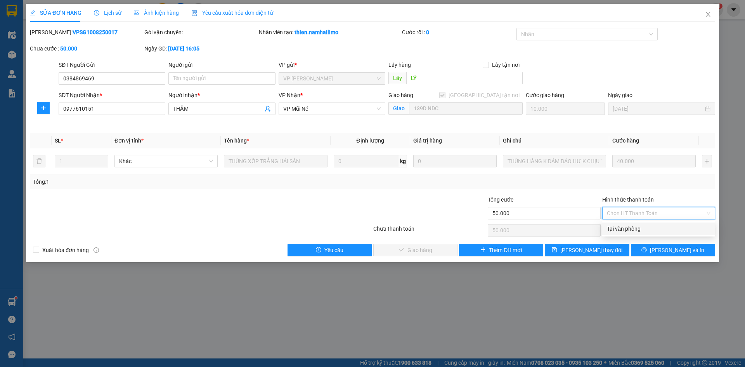
click at [634, 226] on div "Tại văn phòng" at bounding box center [659, 228] width 104 height 9
type input "0"
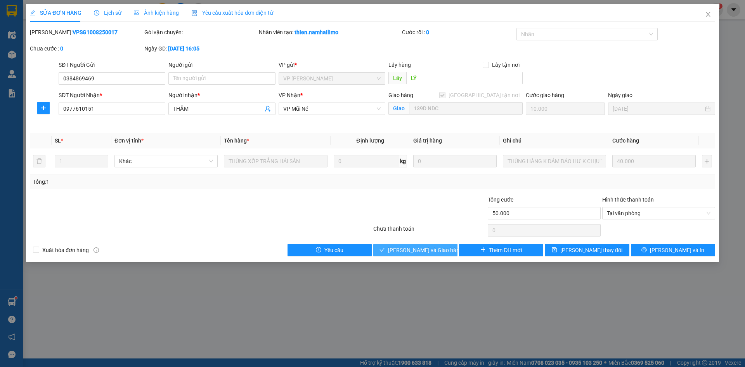
click at [424, 255] on button "[PERSON_NAME] và Giao hàng" at bounding box center [415, 250] width 84 height 12
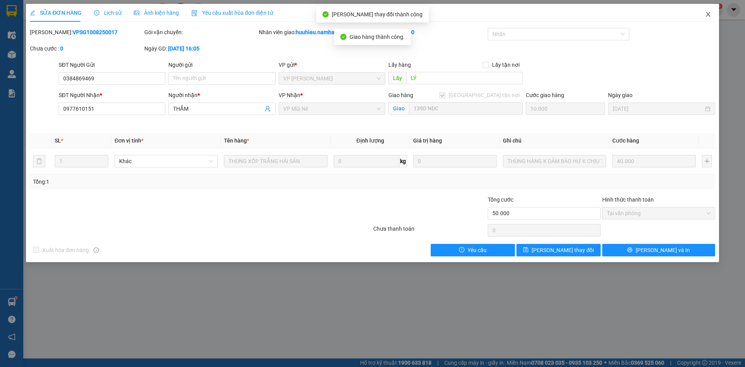
click at [708, 11] on span "Close" at bounding box center [708, 15] width 22 height 22
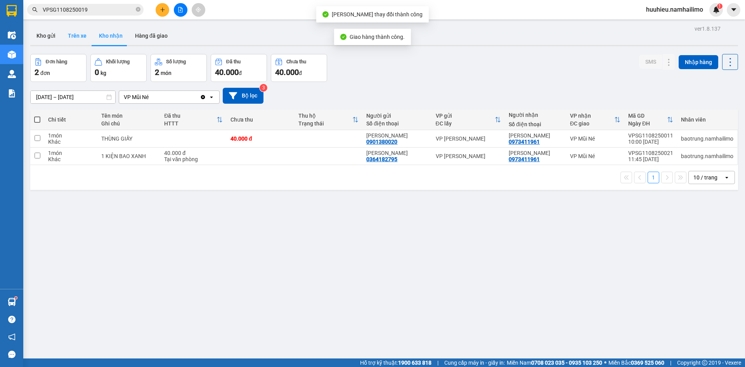
click at [69, 32] on button "Trên xe" at bounding box center [77, 35] width 31 height 19
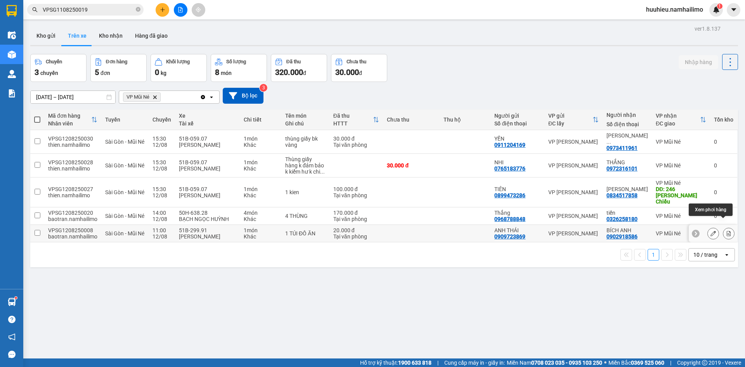
click at [723, 227] on button at bounding box center [728, 234] width 11 height 14
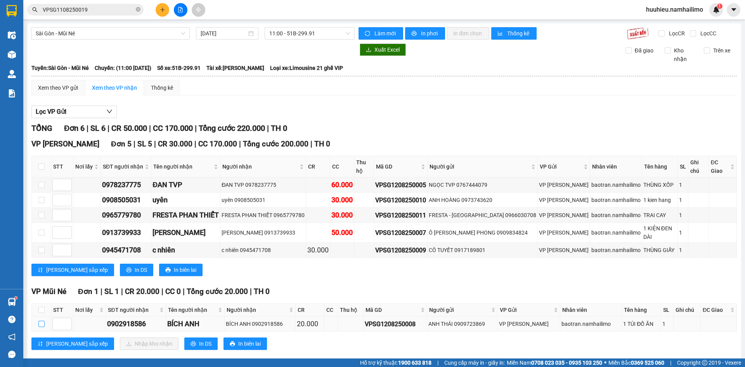
click at [41, 320] on input "checkbox" at bounding box center [41, 323] width 6 height 6
checkbox input "true"
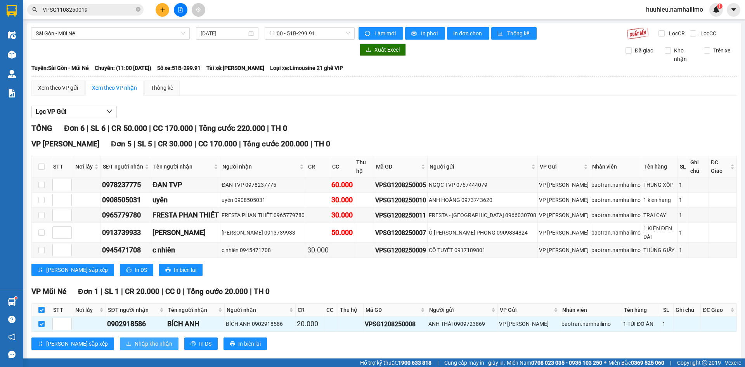
click at [135, 339] on span "Nhập kho nhận" at bounding box center [154, 343] width 38 height 9
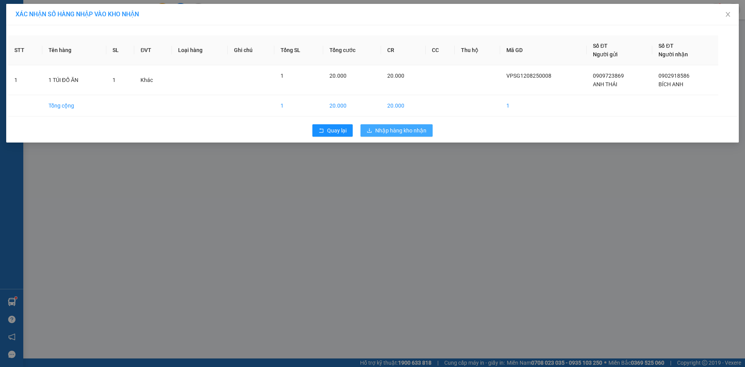
click at [400, 133] on span "Nhập hàng kho nhận" at bounding box center [400, 130] width 51 height 9
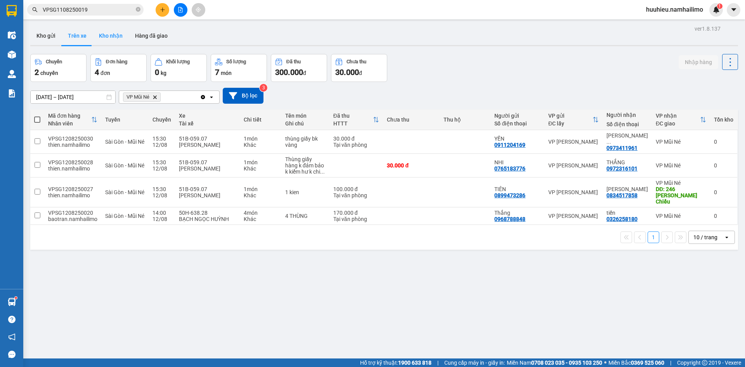
click at [110, 38] on button "Kho nhận" at bounding box center [111, 35] width 36 height 19
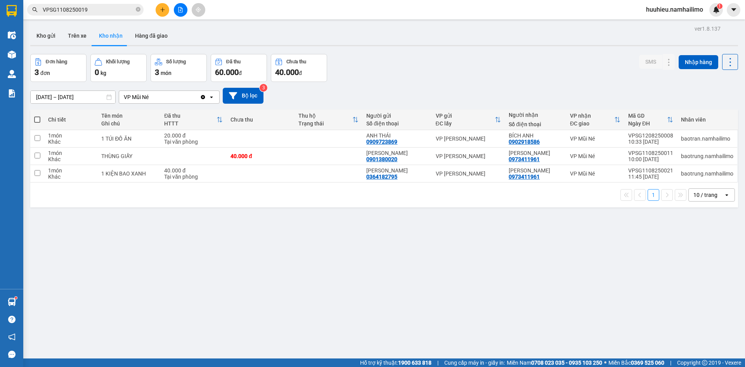
click at [97, 6] on input "VPSG1108250019" at bounding box center [89, 9] width 92 height 9
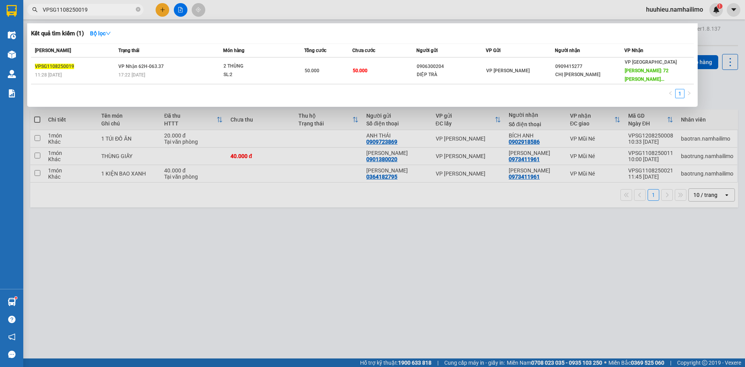
click at [269, 255] on div at bounding box center [372, 183] width 745 height 367
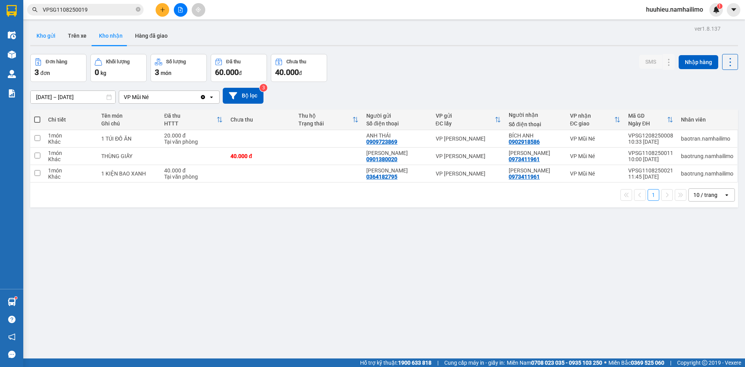
click at [40, 37] on button "Kho gửi" at bounding box center [45, 35] width 31 height 19
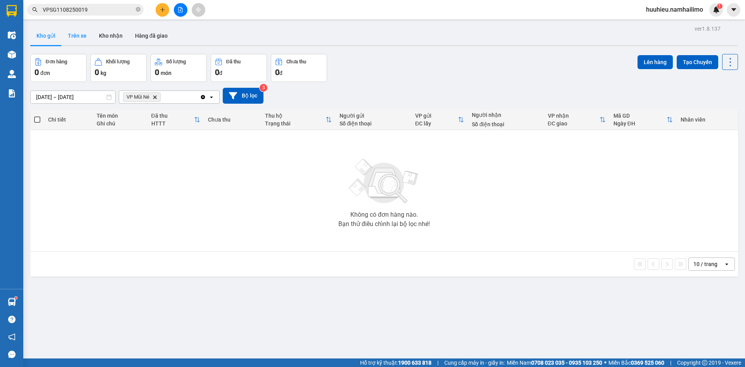
click at [88, 38] on button "Trên xe" at bounding box center [77, 35] width 31 height 19
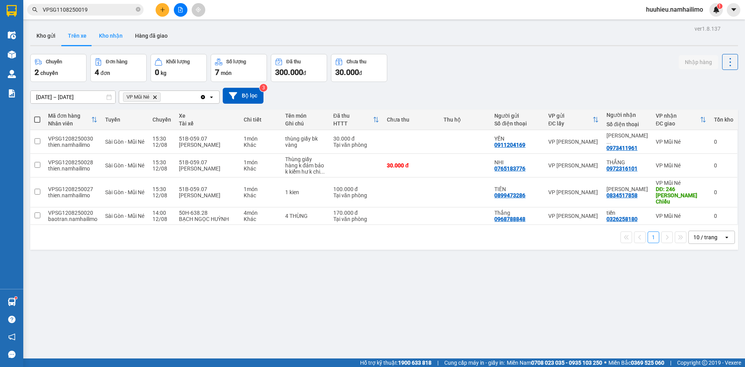
click at [116, 34] on button "Kho nhận" at bounding box center [111, 35] width 36 height 19
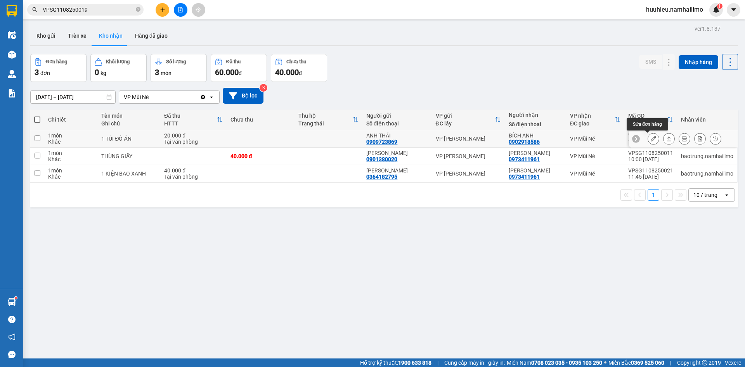
click at [651, 137] on icon at bounding box center [653, 138] width 5 height 5
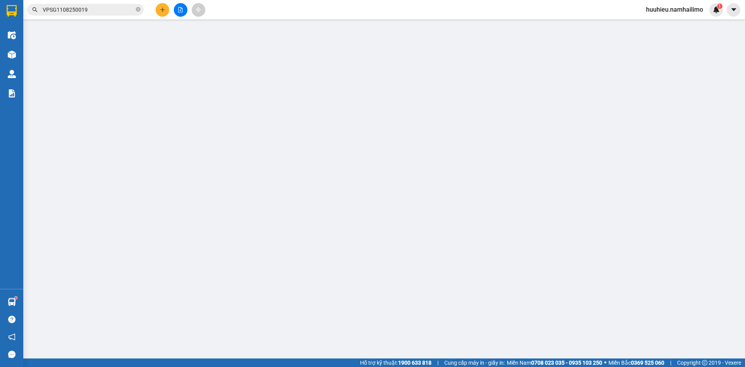
type input "0909723869"
type input "ANH THÁI"
type input "0902918586"
type input "BÍCH ANH"
type input "20.000"
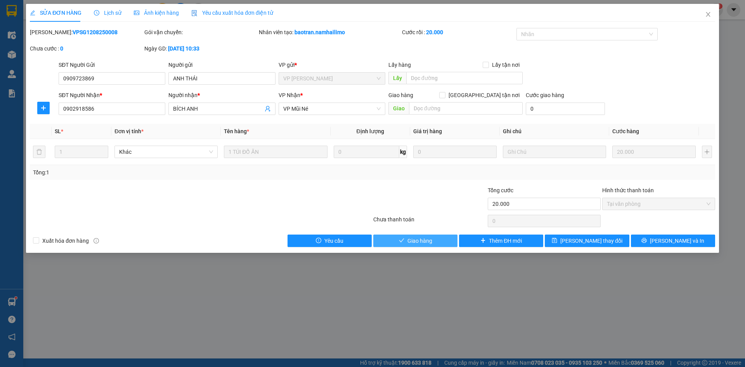
click at [422, 243] on span "Giao hàng" at bounding box center [419, 240] width 25 height 9
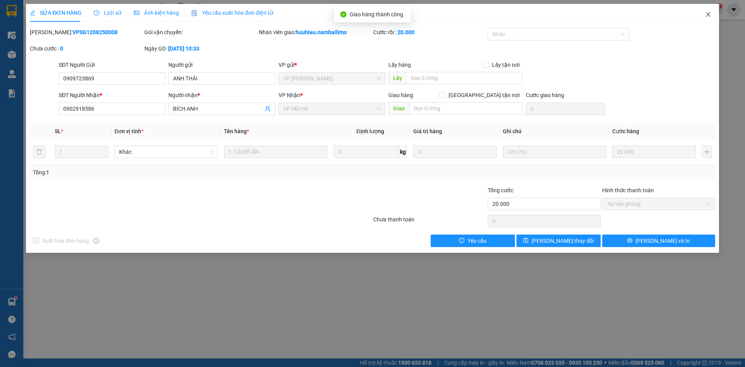
click at [707, 14] on icon "close" at bounding box center [708, 14] width 4 height 5
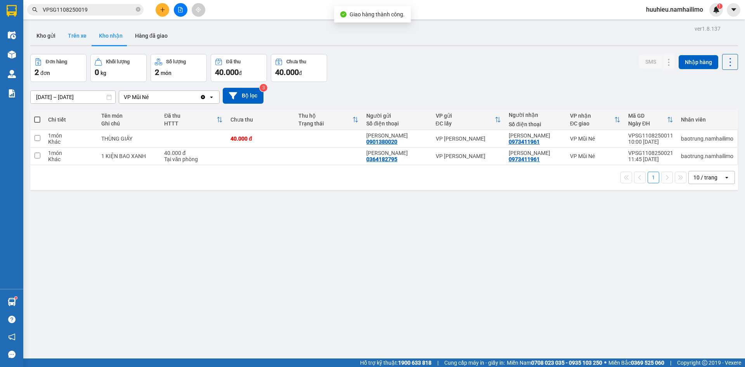
click at [78, 39] on button "Trên xe" at bounding box center [77, 35] width 31 height 19
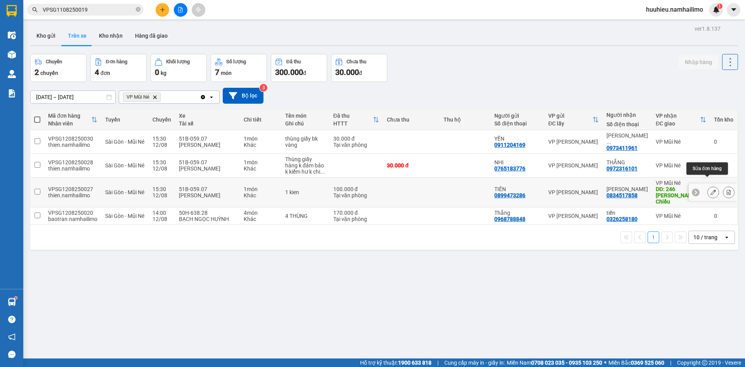
click at [708, 185] on button at bounding box center [713, 192] width 11 height 14
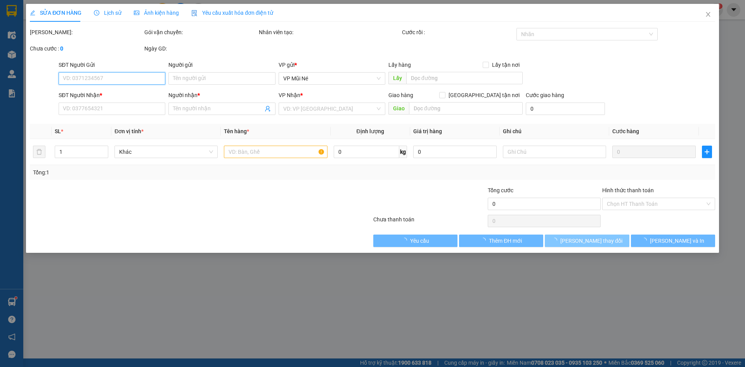
type input "0899473286"
type input "TIÊN"
type input "0834517858"
type input "[PERSON_NAME]"
type input "246 Nguyễn Đình Chiểu"
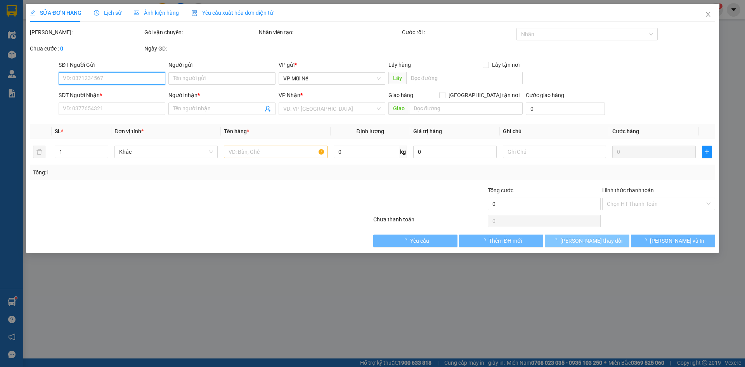
type input "100.000"
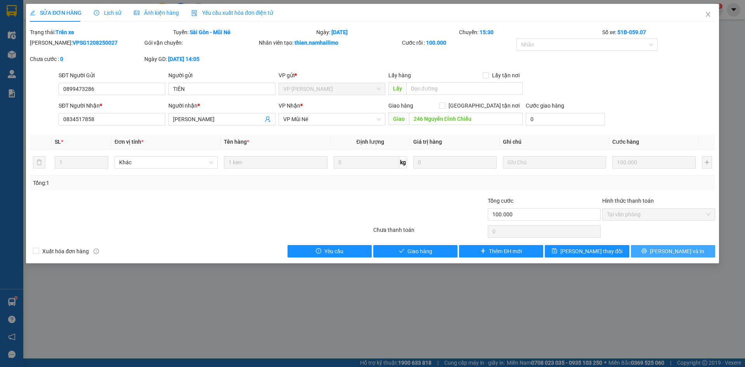
click at [668, 249] on span "[PERSON_NAME] và In" at bounding box center [677, 251] width 54 height 9
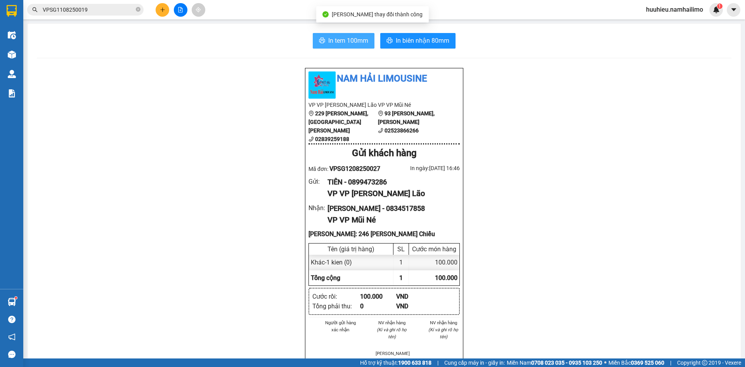
click at [339, 36] on span "In tem 100mm" at bounding box center [348, 41] width 40 height 10
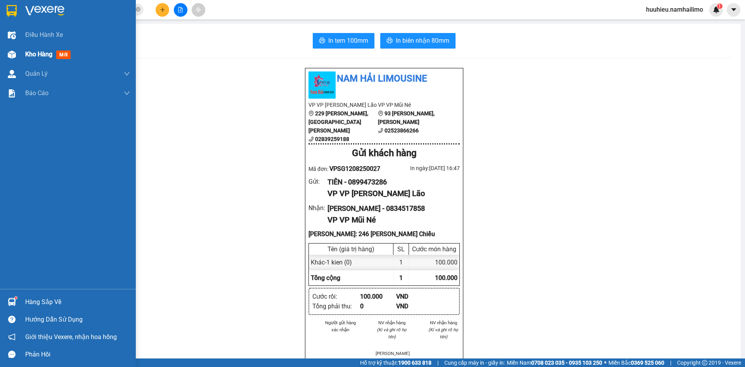
click at [25, 55] on div "Kho hàng mới" at bounding box center [68, 54] width 136 height 19
